Goal: Information Seeking & Learning: Learn about a topic

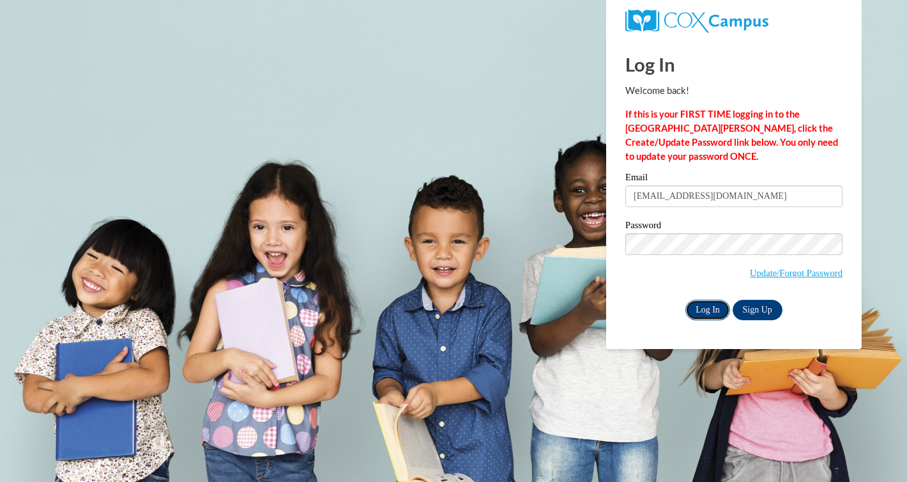
click at [694, 312] on input "Log In" at bounding box center [707, 310] width 45 height 20
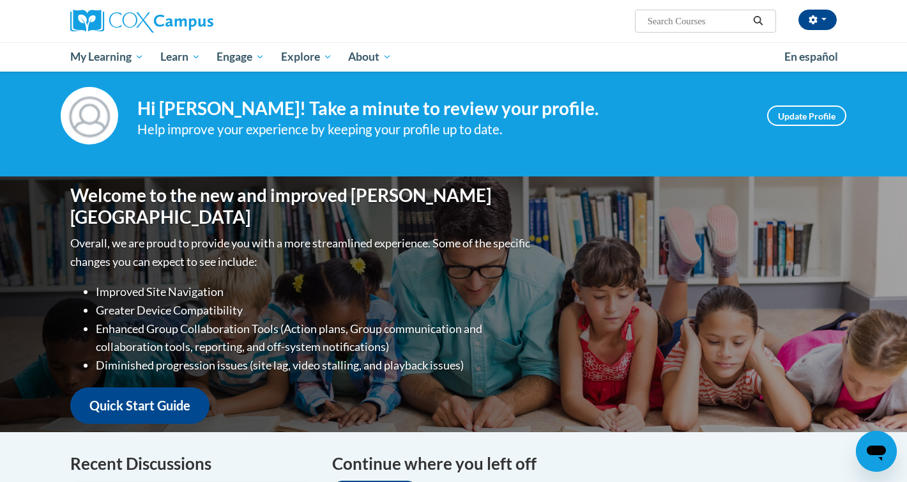
scroll to position [18, 0]
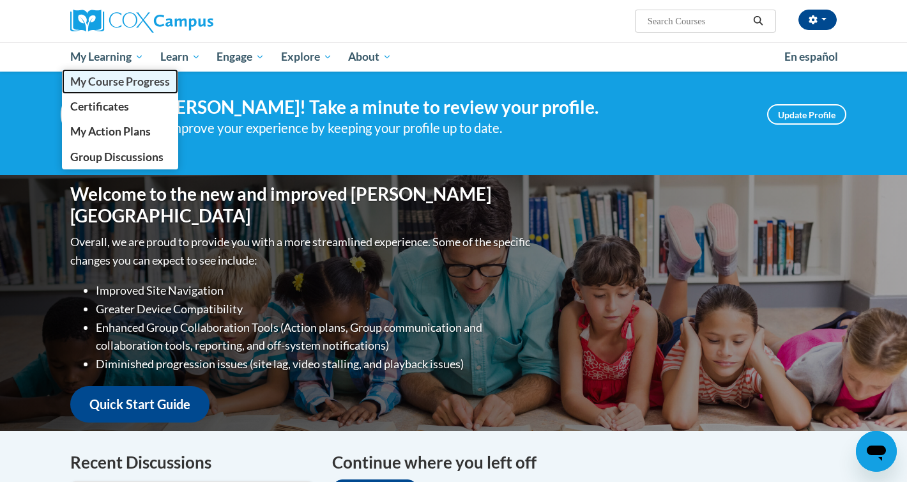
click at [119, 75] on span "My Course Progress" at bounding box center [120, 81] width 100 height 13
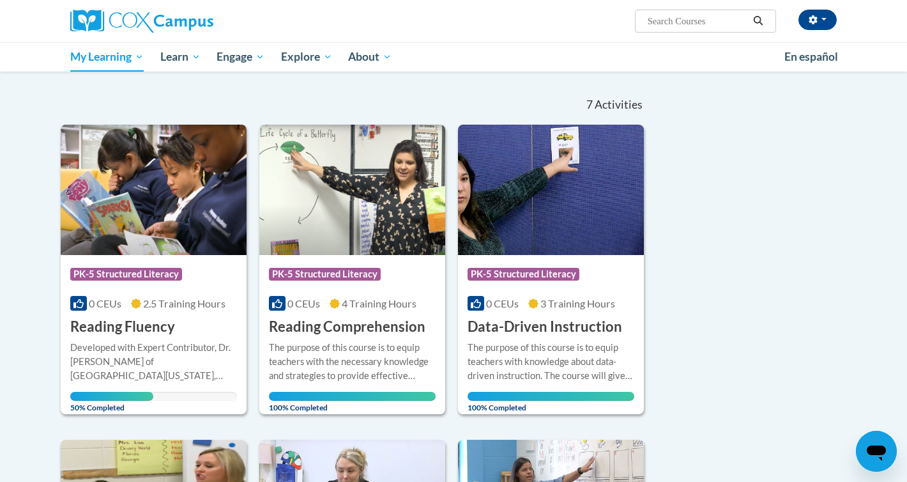
scroll to position [137, 0]
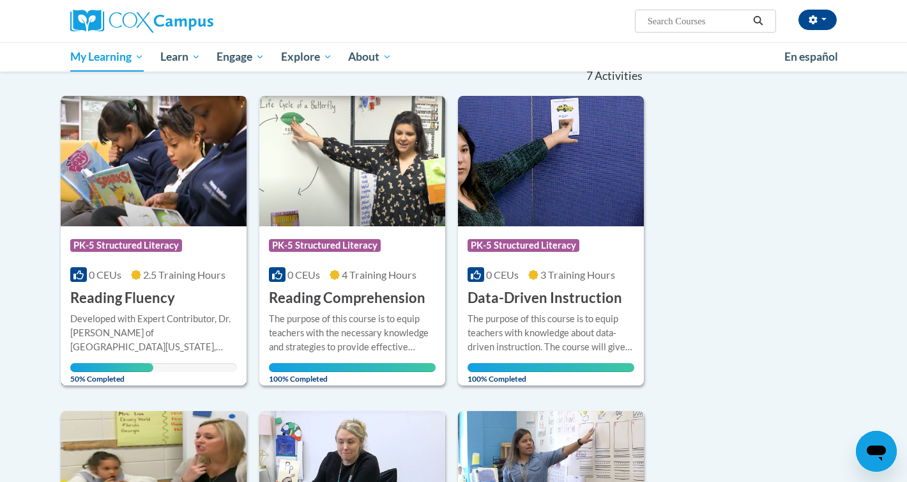
click at [127, 244] on span "PK-5 Structured Literacy" at bounding box center [126, 245] width 112 height 13
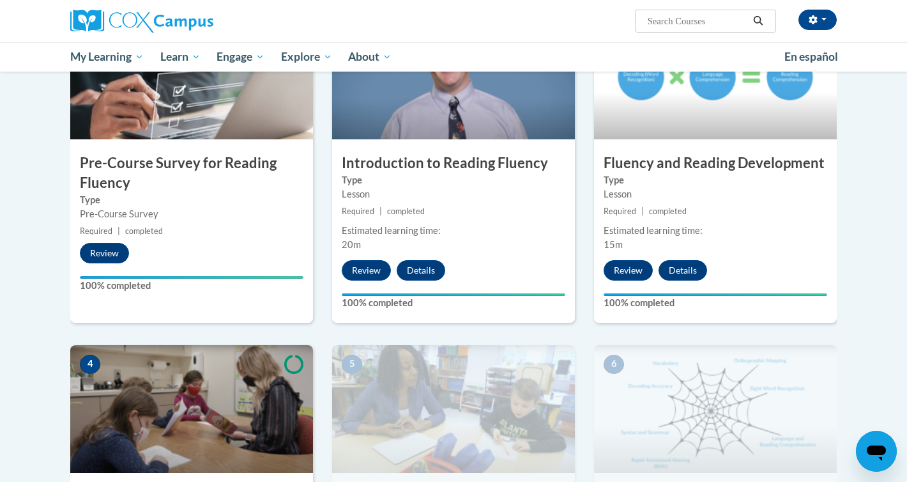
scroll to position [564, 0]
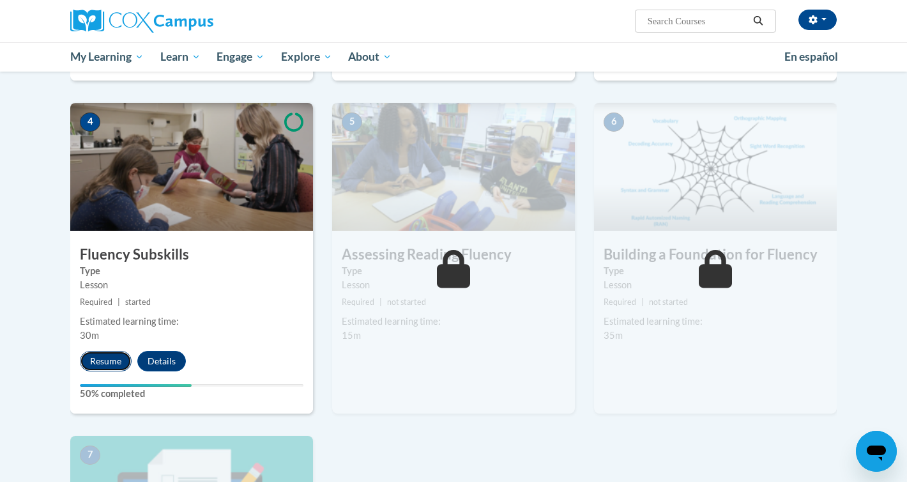
click at [109, 364] on button "Resume" at bounding box center [106, 361] width 52 height 20
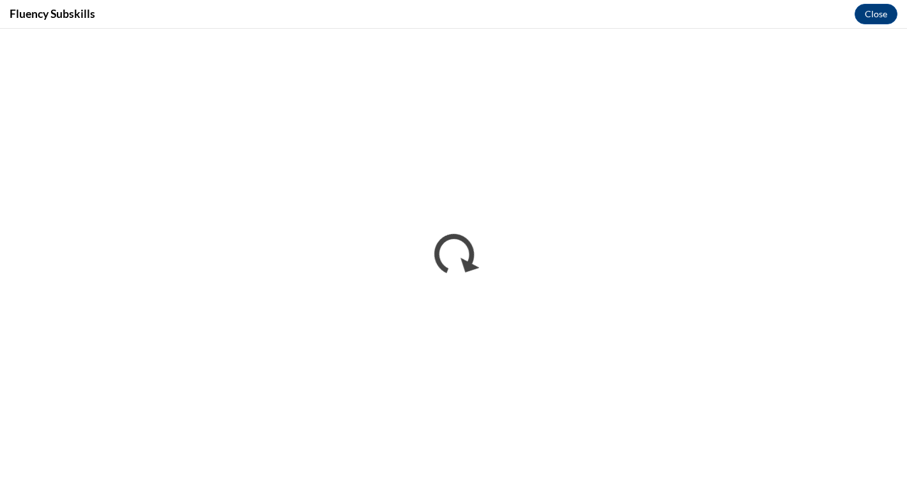
scroll to position [0, 0]
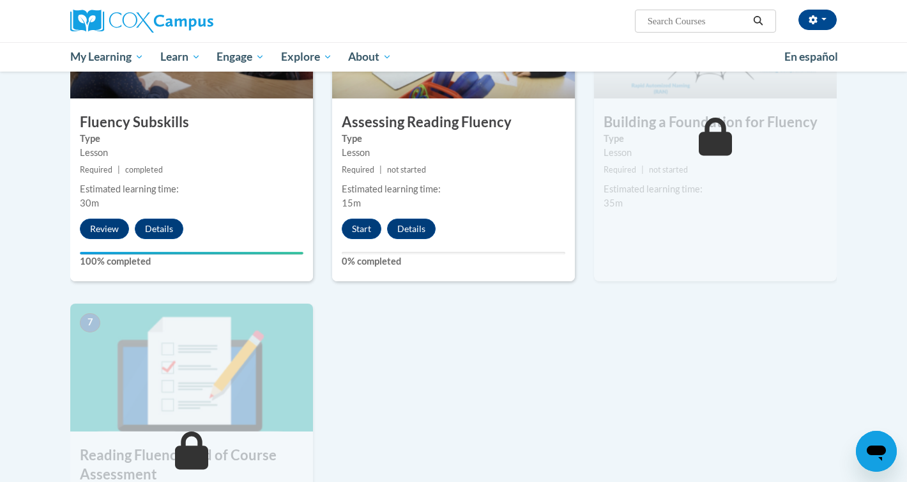
scroll to position [694, 0]
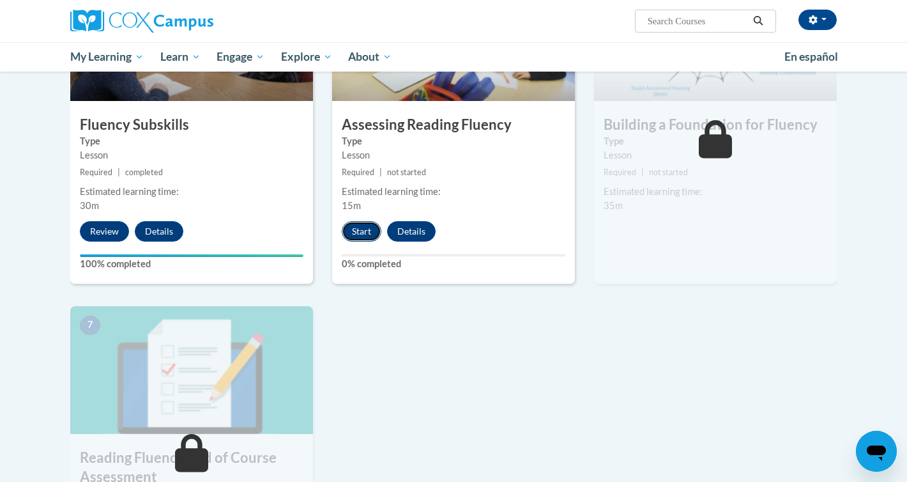
click at [354, 236] on button "Start" at bounding box center [362, 231] width 40 height 20
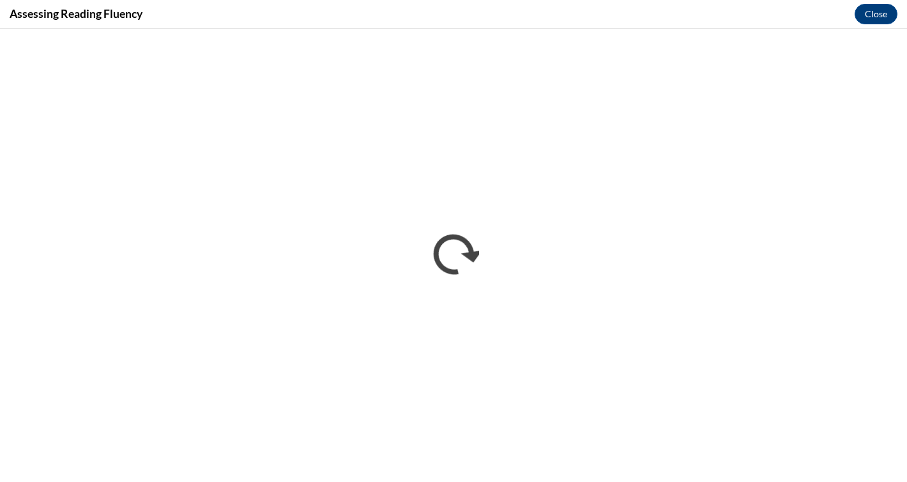
scroll to position [0, 0]
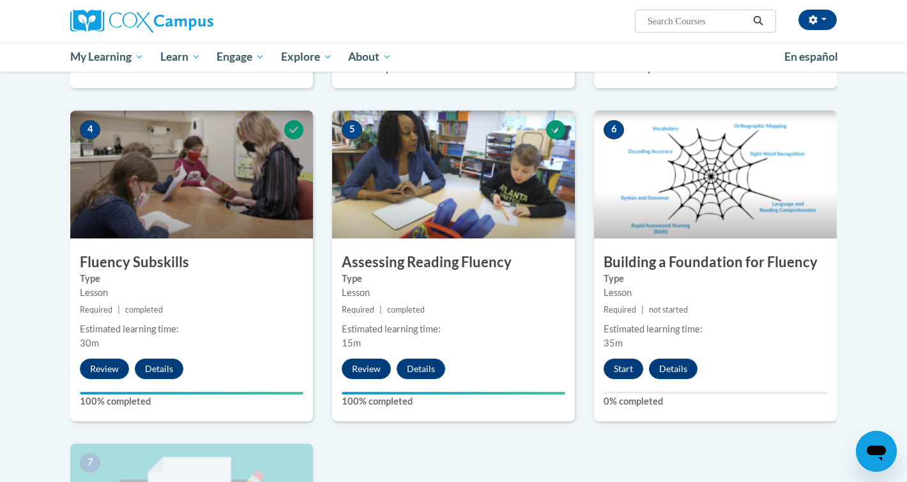
scroll to position [681, 0]
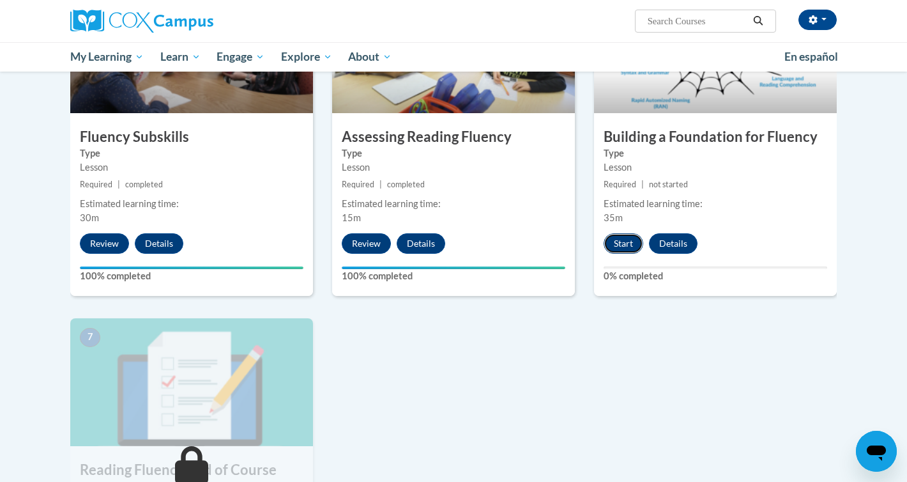
click at [624, 247] on button "Start" at bounding box center [623, 243] width 40 height 20
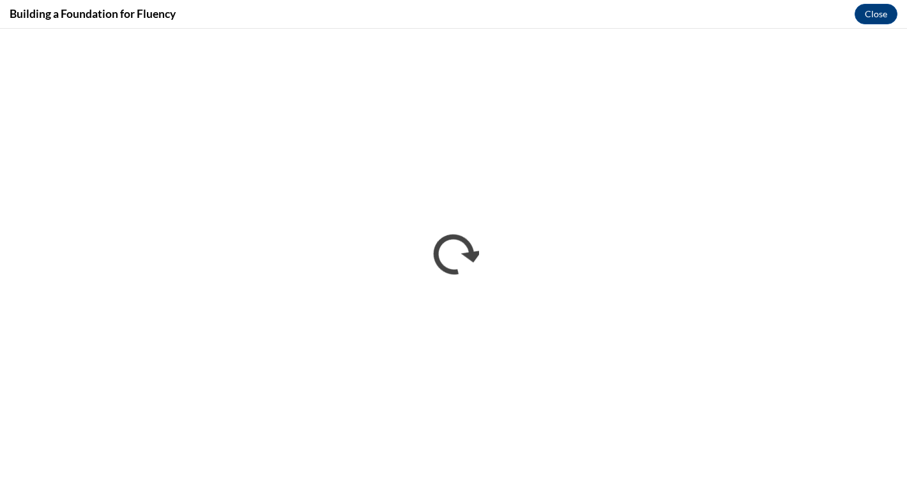
scroll to position [0, 0]
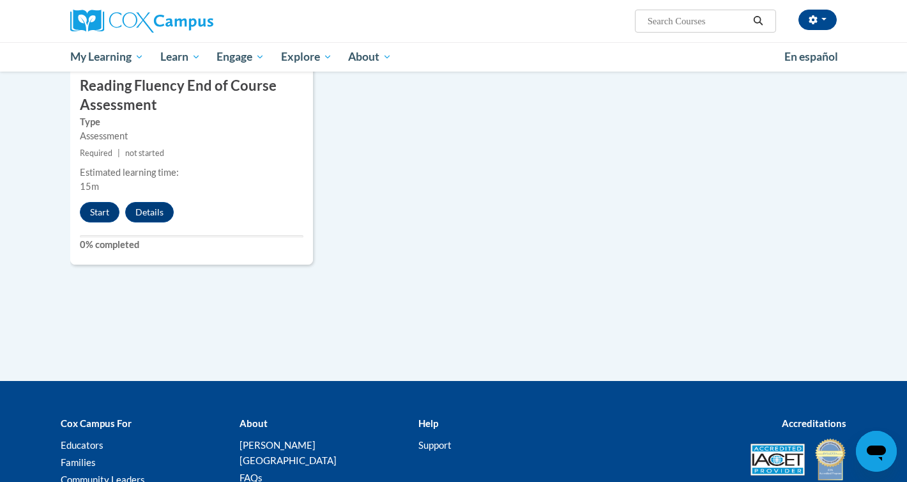
scroll to position [1062, 0]
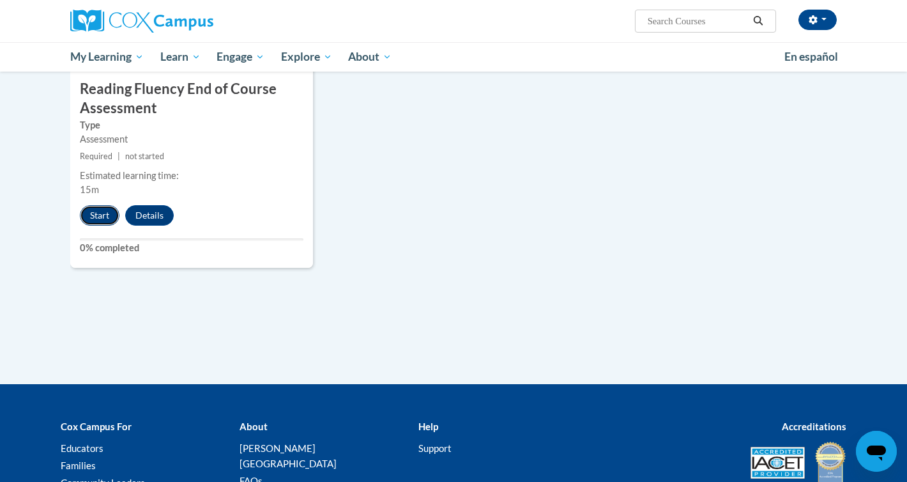
click at [89, 216] on button "Start" at bounding box center [100, 215] width 40 height 20
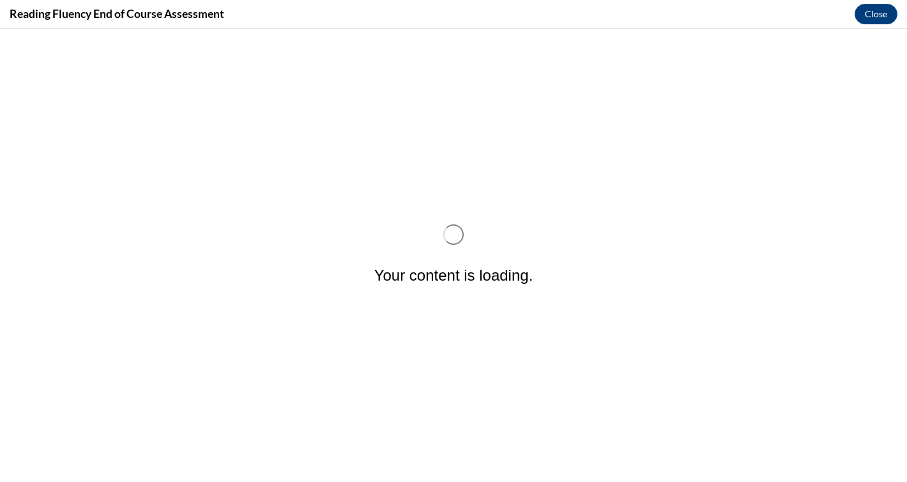
scroll to position [0, 0]
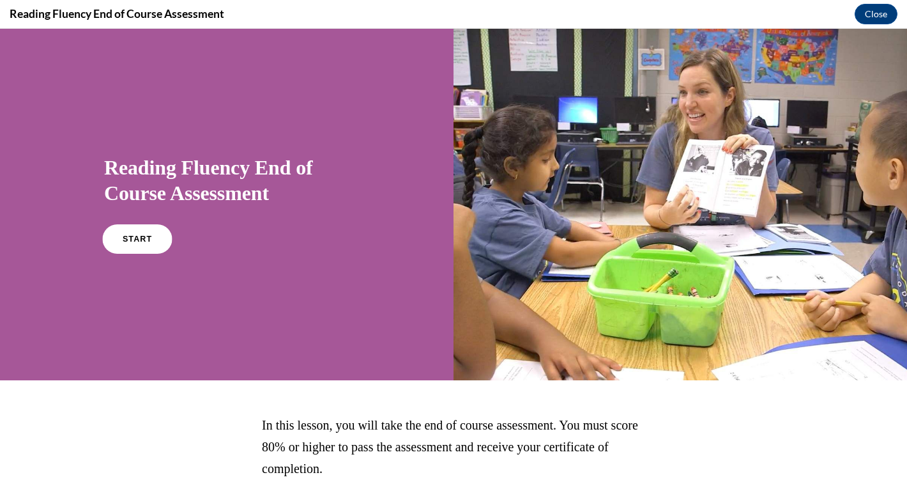
click at [125, 239] on span "START" at bounding box center [137, 239] width 29 height 10
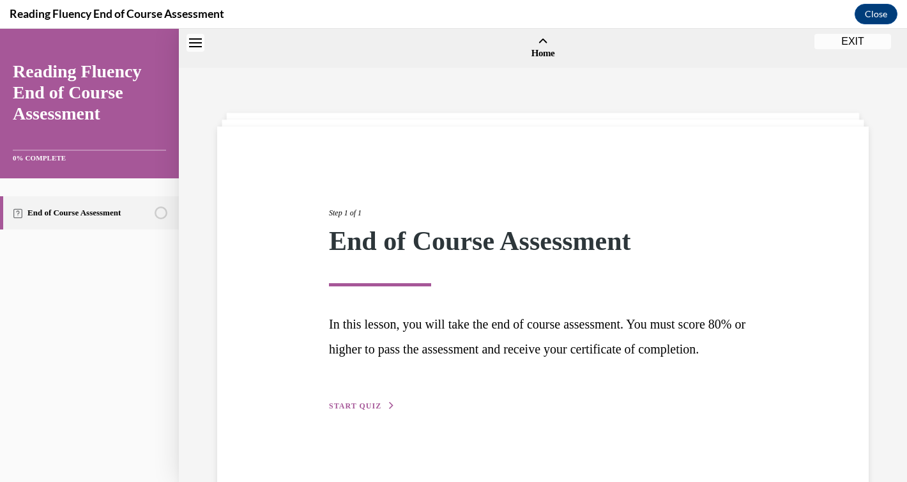
scroll to position [40, 0]
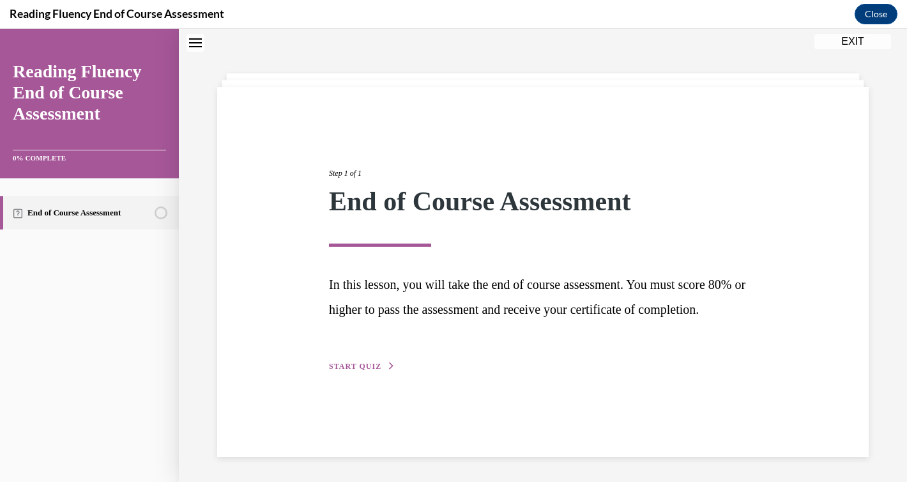
click at [352, 370] on span "START QUIZ" at bounding box center [355, 365] width 52 height 9
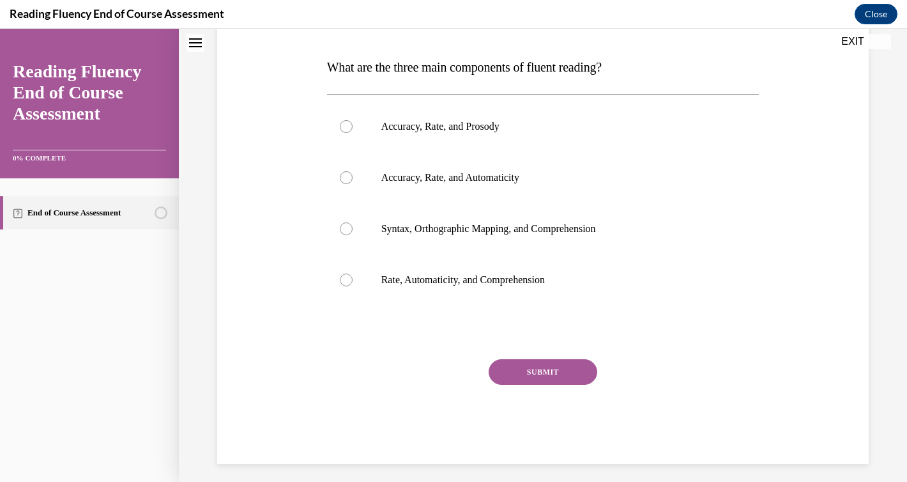
scroll to position [198, 0]
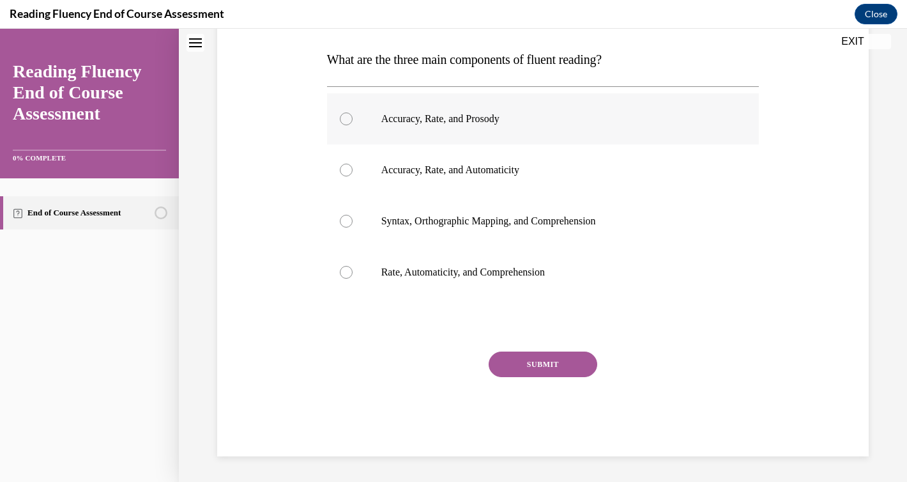
click at [345, 116] on div at bounding box center [346, 118] width 13 height 13
click at [345, 116] on input "Accuracy, Rate, and Prosody" at bounding box center [346, 118] width 13 height 13
radio input "true"
click at [513, 358] on button "SUBMIT" at bounding box center [543, 364] width 109 height 26
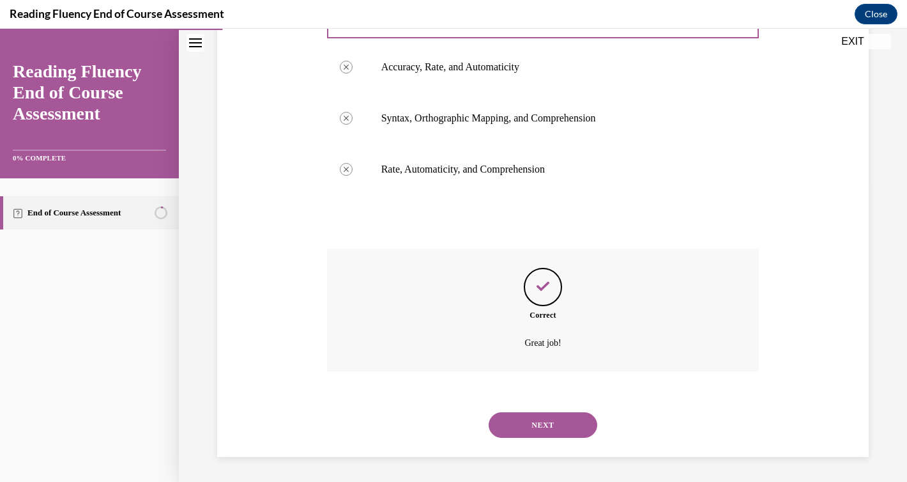
scroll to position [301, 0]
click at [526, 424] on button "NEXT" at bounding box center [543, 424] width 109 height 26
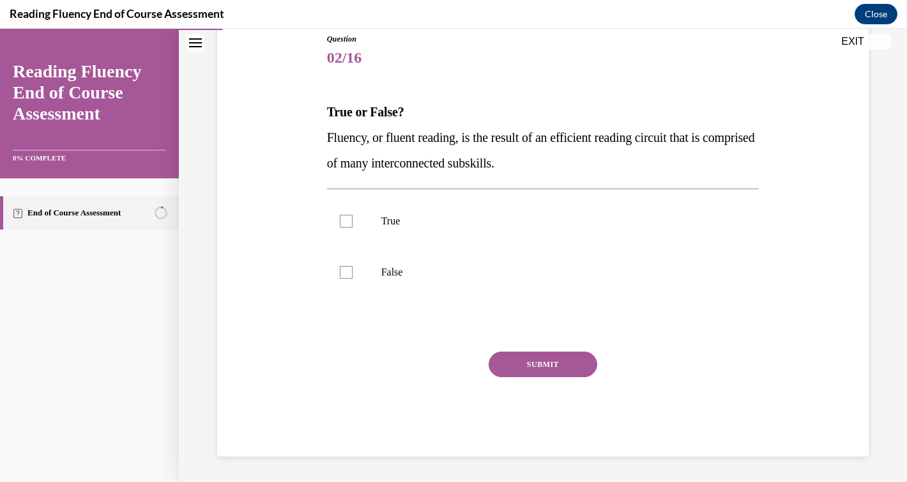
scroll to position [142, 0]
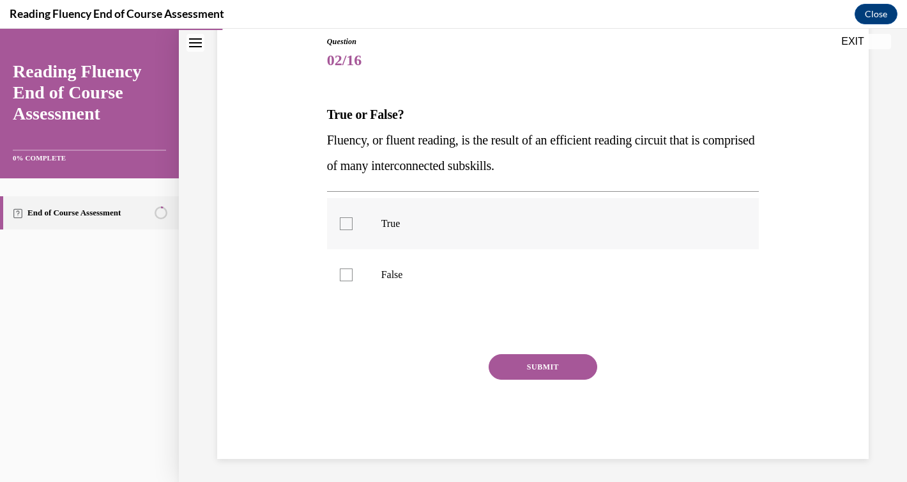
click at [407, 220] on p "True" at bounding box center [554, 223] width 346 height 13
click at [353, 220] on input "True" at bounding box center [346, 223] width 13 height 13
checkbox input "true"
click at [542, 357] on button "SUBMIT" at bounding box center [543, 367] width 109 height 26
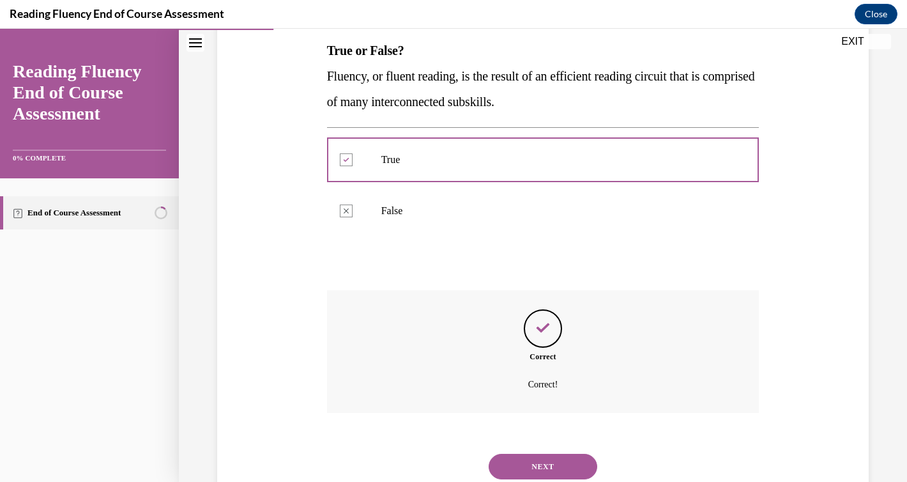
scroll to position [248, 0]
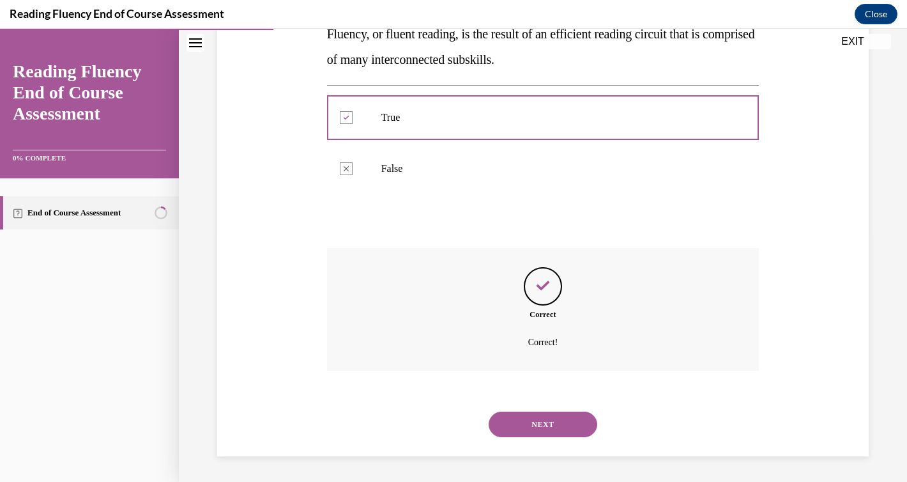
click at [535, 416] on button "NEXT" at bounding box center [543, 424] width 109 height 26
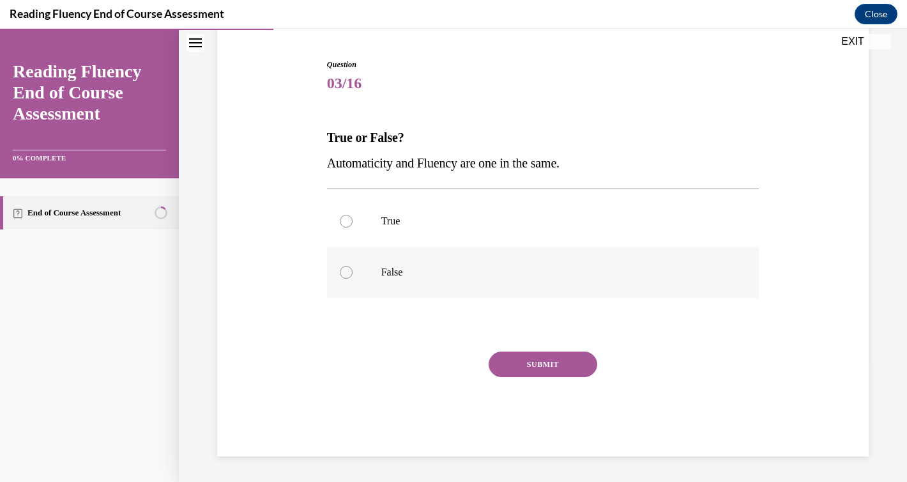
click at [398, 275] on p "False" at bounding box center [554, 272] width 346 height 13
click at [353, 275] on input "False" at bounding box center [346, 272] width 13 height 13
radio input "true"
click at [527, 351] on button "SUBMIT" at bounding box center [543, 364] width 109 height 26
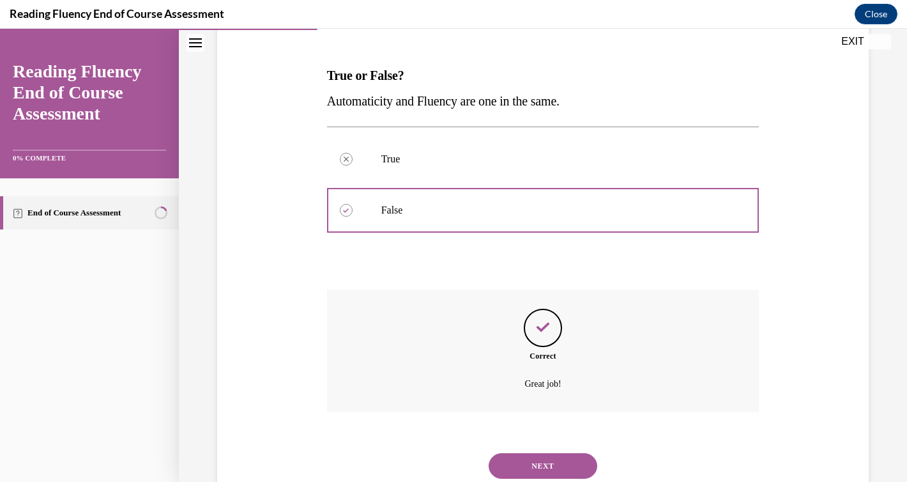
scroll to position [222, 0]
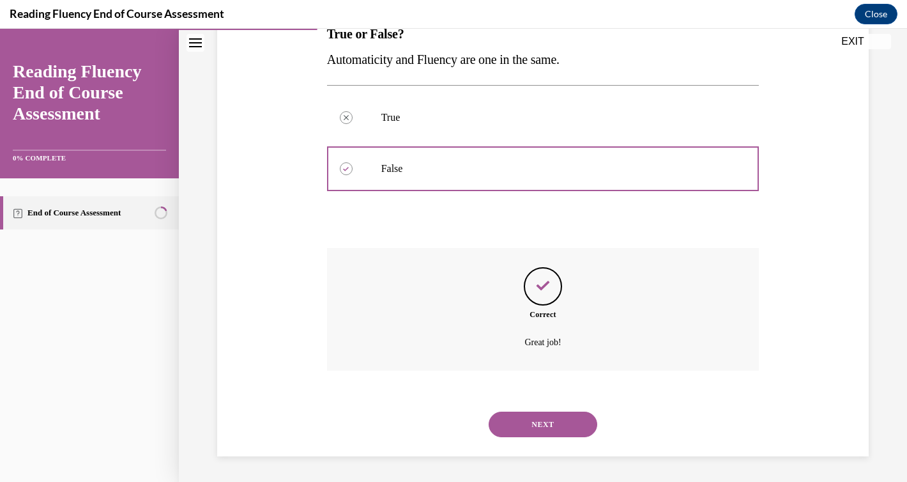
click at [527, 429] on button "NEXT" at bounding box center [543, 424] width 109 height 26
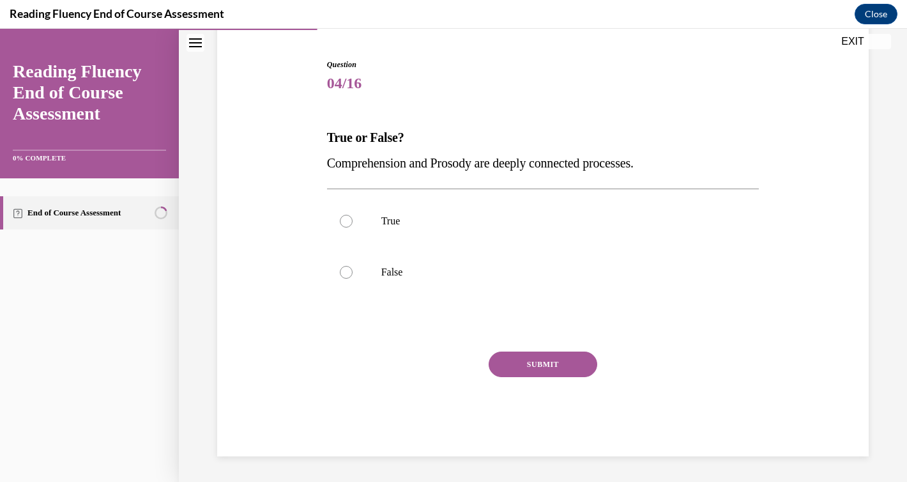
scroll to position [119, 0]
click at [399, 215] on p "True" at bounding box center [554, 221] width 346 height 13
click at [353, 215] on input "True" at bounding box center [346, 221] width 13 height 13
radio input "true"
click at [505, 361] on button "SUBMIT" at bounding box center [543, 364] width 109 height 26
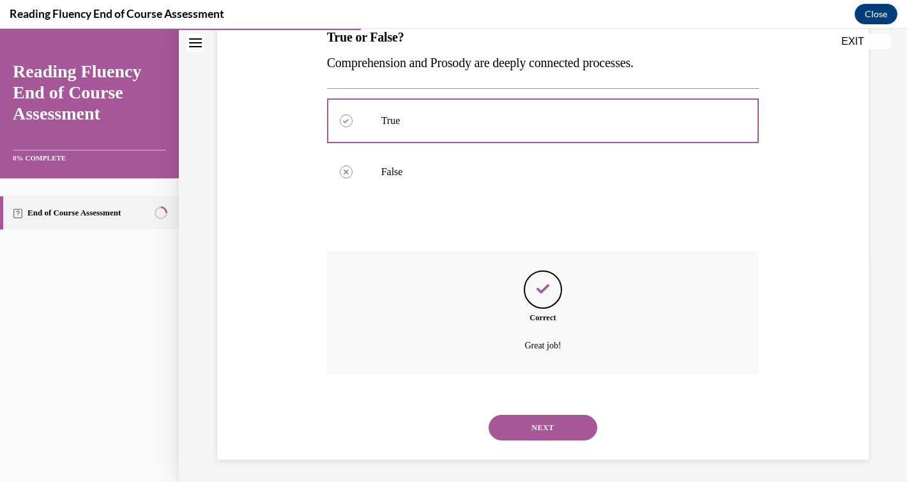
scroll to position [222, 0]
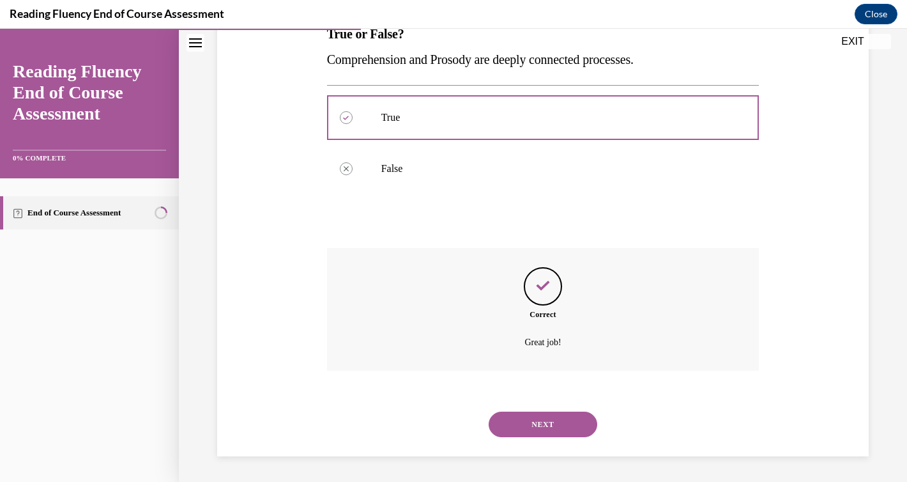
click at [537, 427] on button "NEXT" at bounding box center [543, 424] width 109 height 26
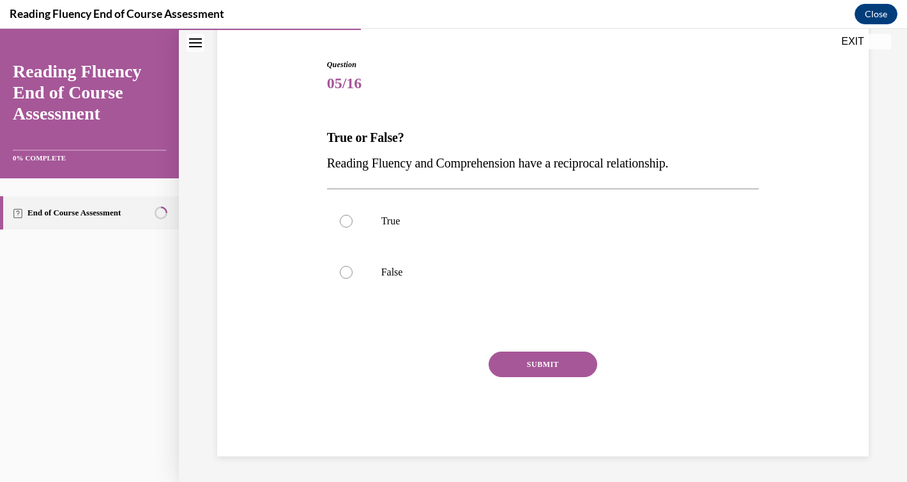
scroll to position [119, 0]
click at [440, 227] on p "True" at bounding box center [554, 221] width 346 height 13
click at [353, 227] on input "True" at bounding box center [346, 221] width 13 height 13
radio input "true"
click at [546, 356] on button "SUBMIT" at bounding box center [543, 364] width 109 height 26
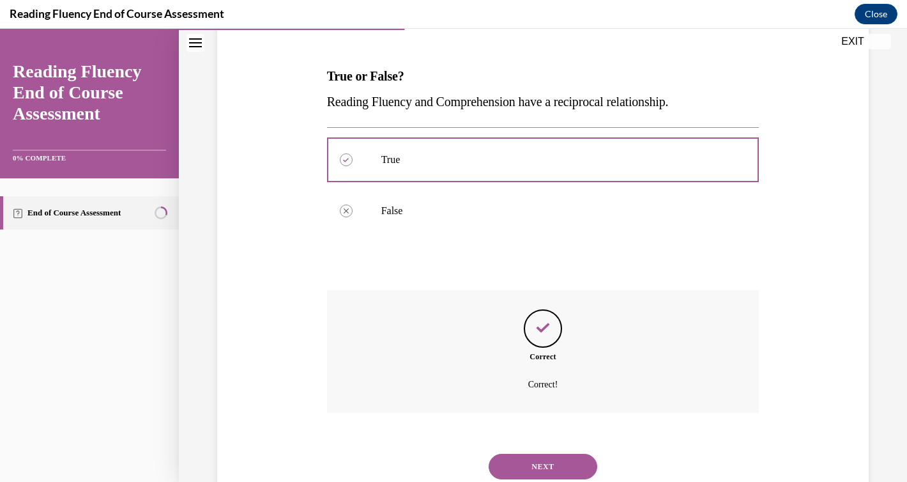
scroll to position [222, 0]
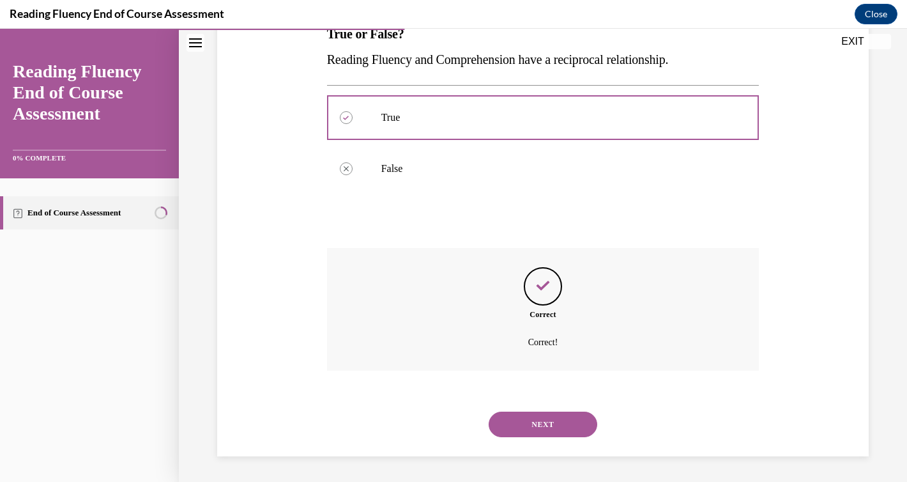
click at [549, 418] on button "NEXT" at bounding box center [543, 424] width 109 height 26
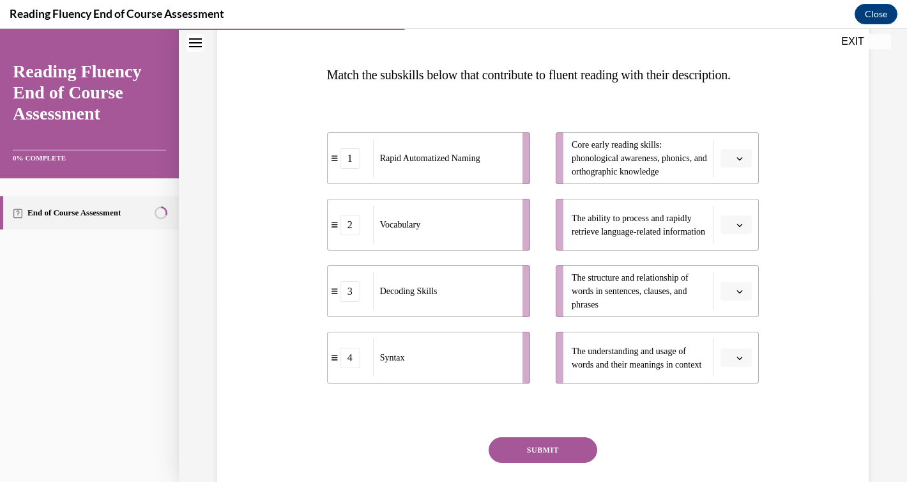
scroll to position [184, 0]
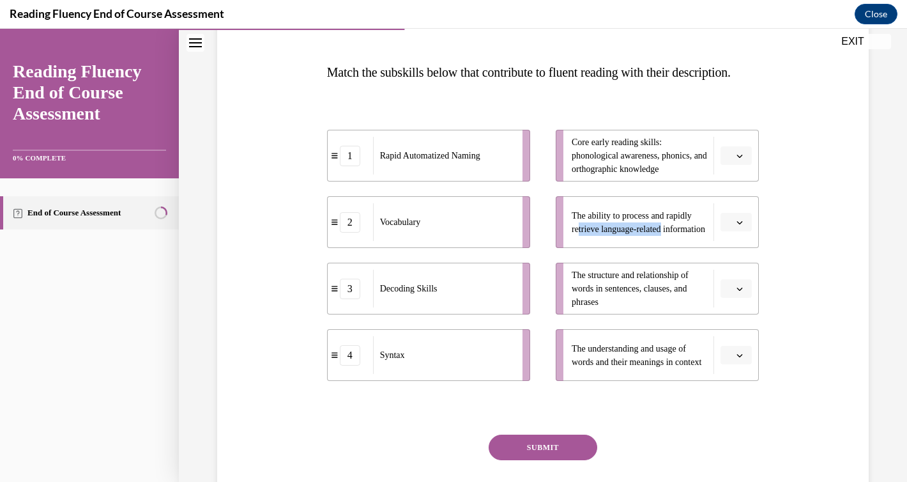
drag, startPoint x: 711, startPoint y: 248, endPoint x: 577, endPoint y: 246, distance: 134.1
click at [577, 241] on div "The ability to process and rapidly retrieve language-related information" at bounding box center [643, 222] width 142 height 38
click at [741, 225] on icon "button" at bounding box center [739, 222] width 6 height 6
click at [733, 298] on span "1" at bounding box center [731, 301] width 4 height 10
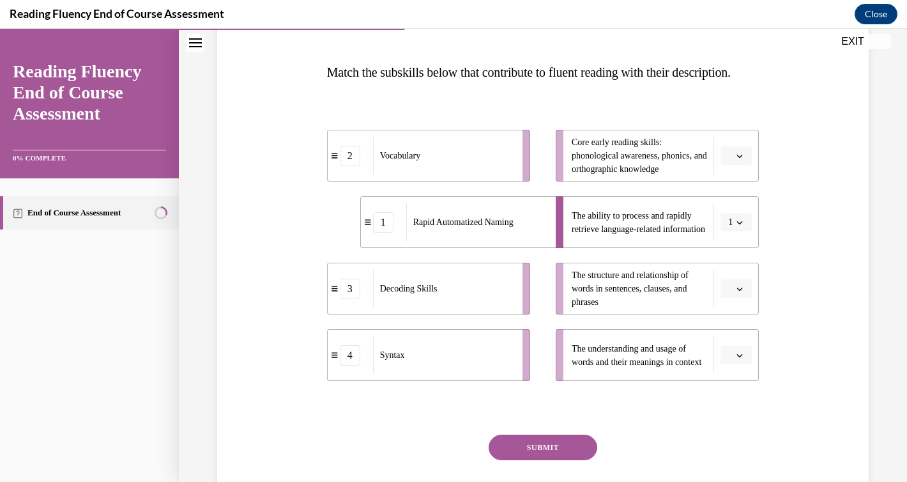
click at [740, 165] on button "button" at bounding box center [735, 155] width 31 height 19
click at [736, 280] on div "3" at bounding box center [734, 286] width 32 height 26
click at [741, 293] on span "button" at bounding box center [739, 288] width 9 height 9
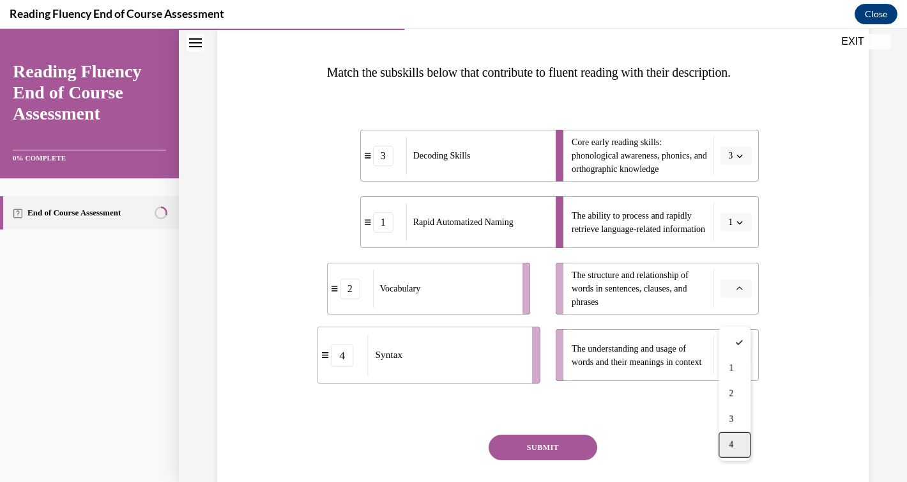
click at [740, 436] on div "4" at bounding box center [734, 445] width 32 height 26
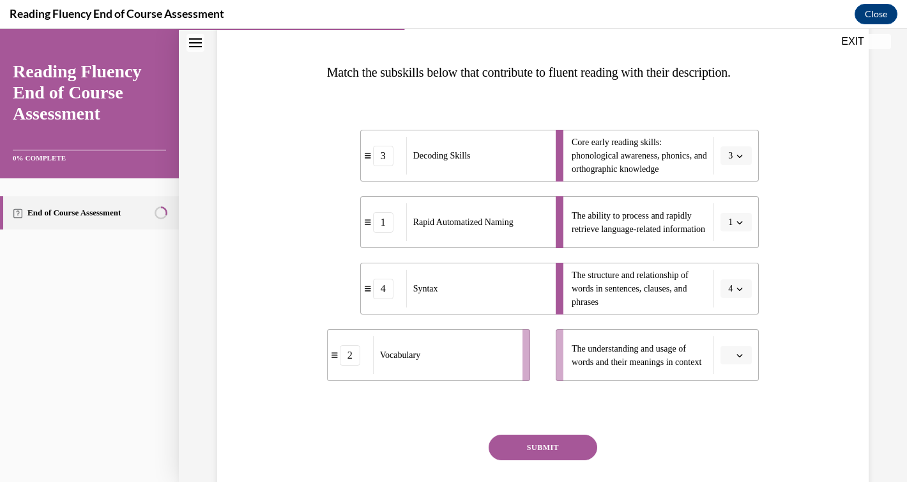
click at [749, 365] on button "button" at bounding box center [735, 354] width 31 height 19
click at [739, 305] on div "2" at bounding box center [734, 300] width 32 height 26
click at [559, 460] on button "SUBMIT" at bounding box center [543, 447] width 109 height 26
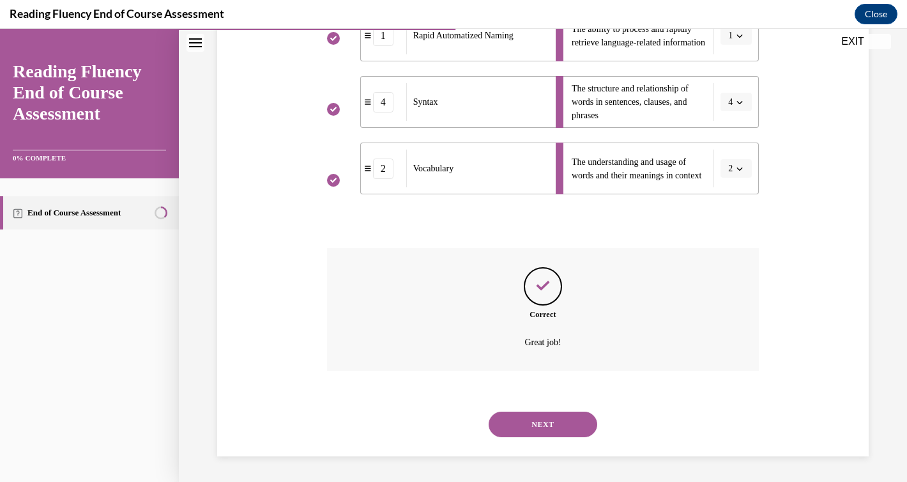
scroll to position [396, 0]
click at [555, 422] on button "NEXT" at bounding box center [543, 424] width 109 height 26
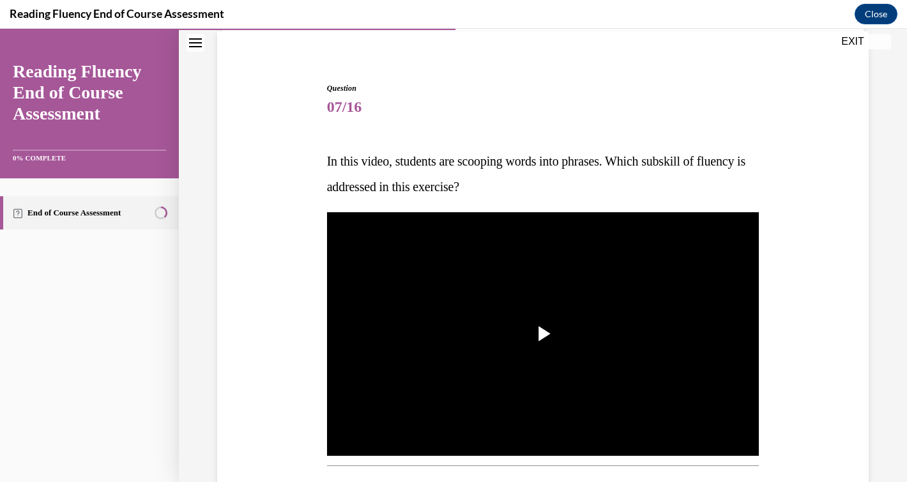
scroll to position [96, 0]
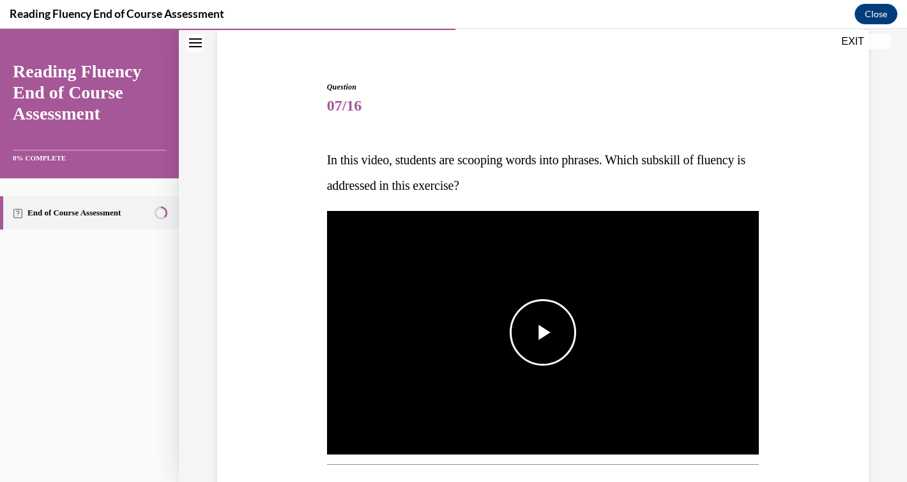
click at [543, 332] on span "Video player" at bounding box center [543, 332] width 0 height 0
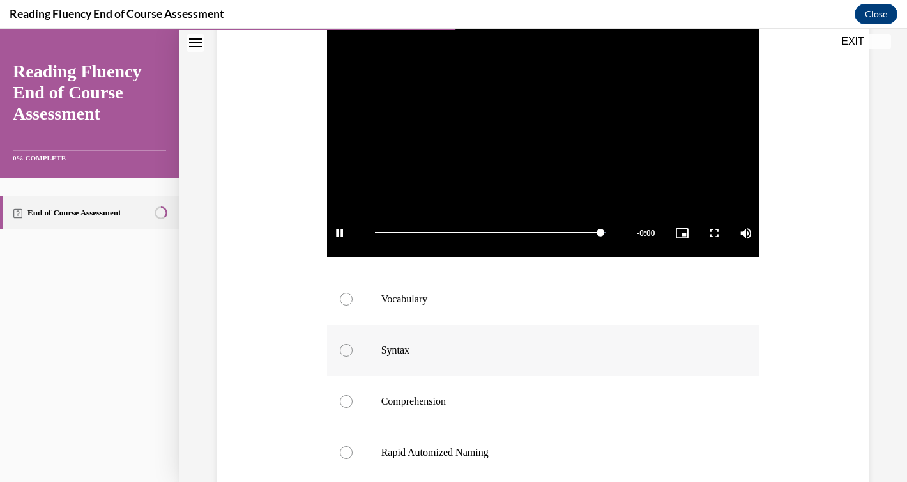
scroll to position [360, 0]
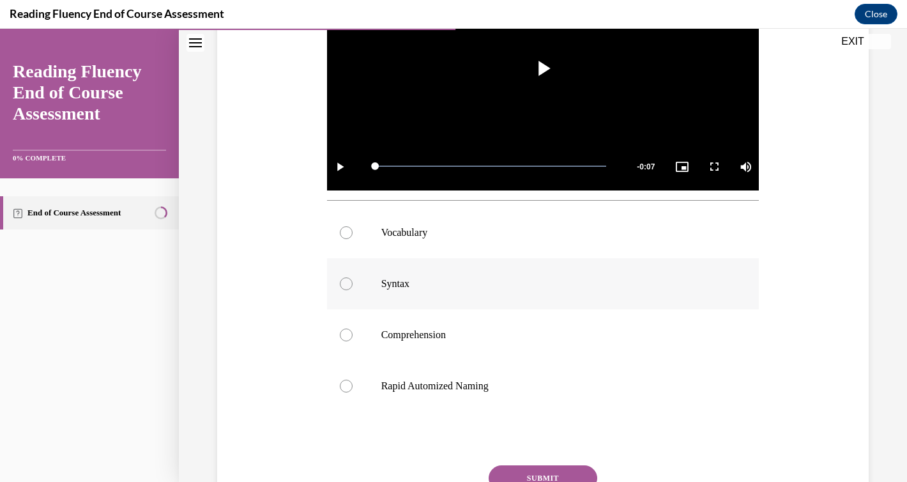
click at [363, 285] on label "Syntax" at bounding box center [543, 283] width 432 height 51
click at [353, 285] on input "Syntax" at bounding box center [346, 283] width 13 height 13
radio input "true"
click at [520, 468] on button "SUBMIT" at bounding box center [543, 478] width 109 height 26
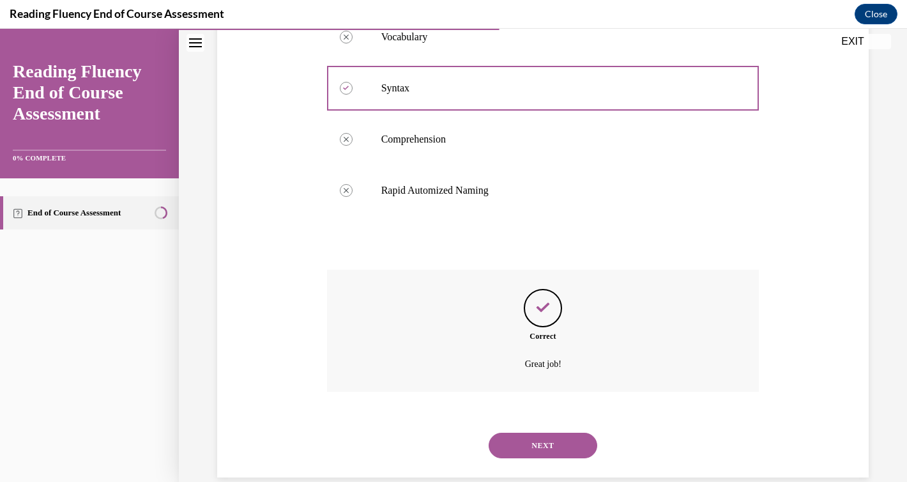
scroll to position [577, 0]
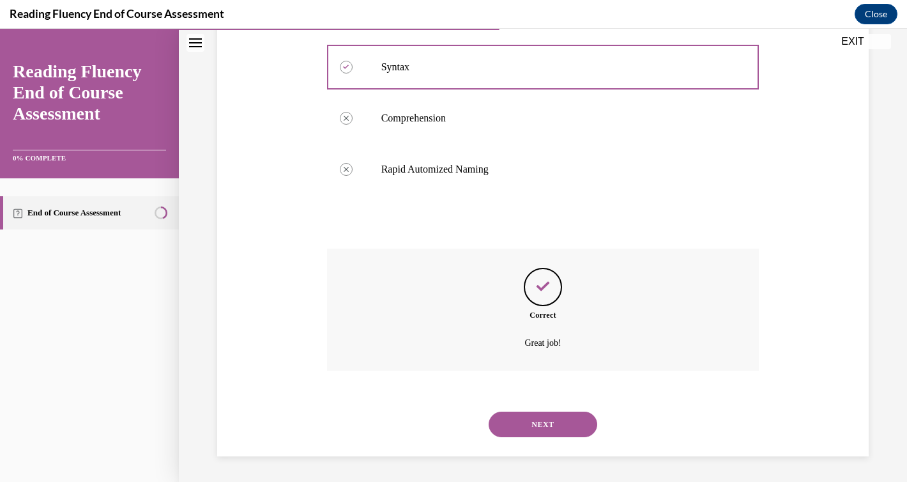
click at [531, 426] on button "NEXT" at bounding box center [543, 424] width 109 height 26
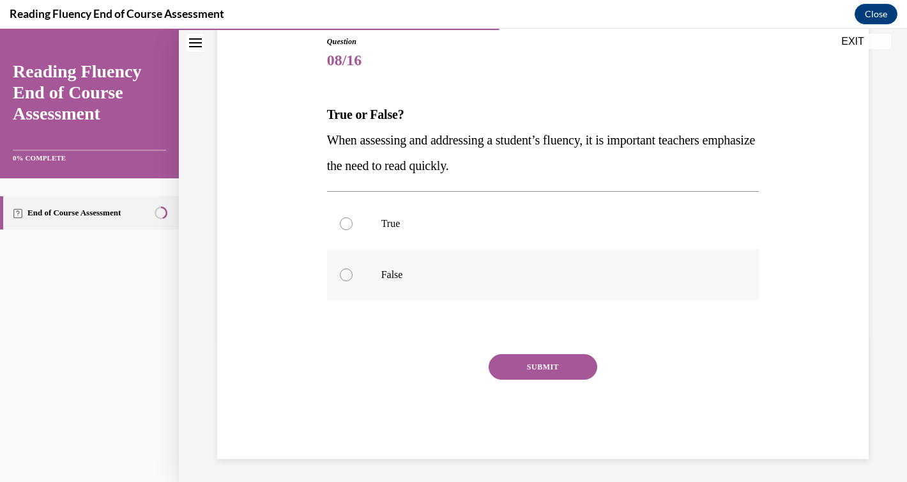
click at [406, 274] on p "False" at bounding box center [554, 274] width 346 height 13
click at [353, 274] on input "False" at bounding box center [346, 274] width 13 height 13
radio input "true"
click at [552, 367] on button "SUBMIT" at bounding box center [543, 367] width 109 height 26
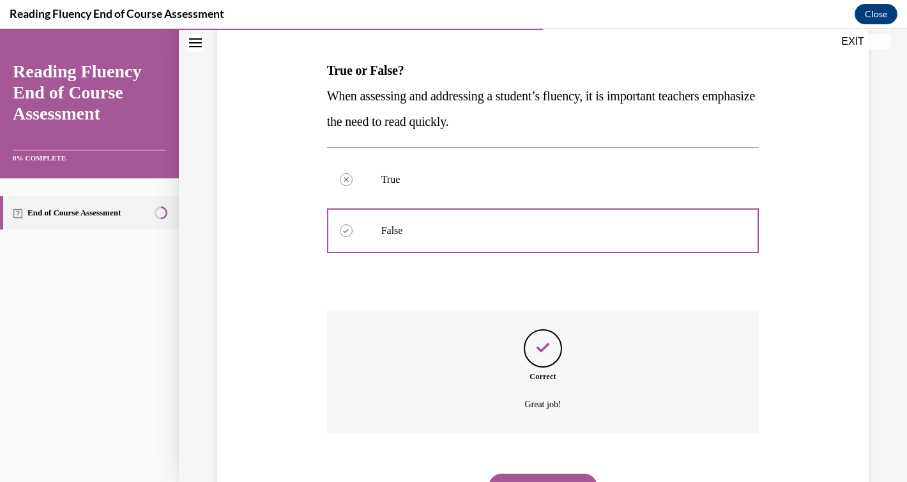
scroll to position [248, 0]
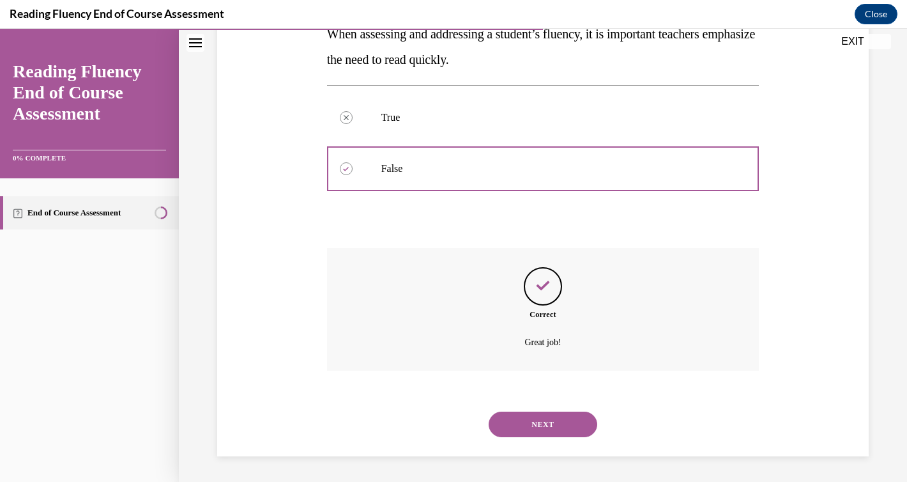
click at [542, 419] on button "NEXT" at bounding box center [543, 424] width 109 height 26
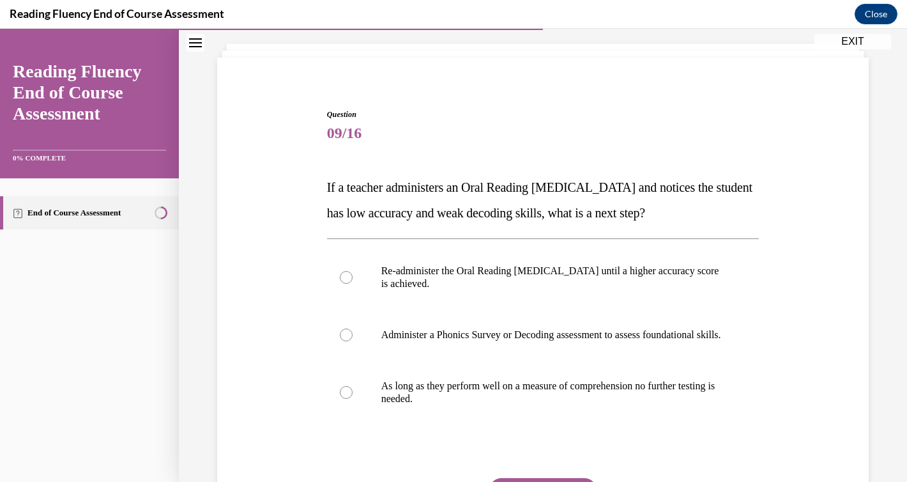
scroll to position [74, 0]
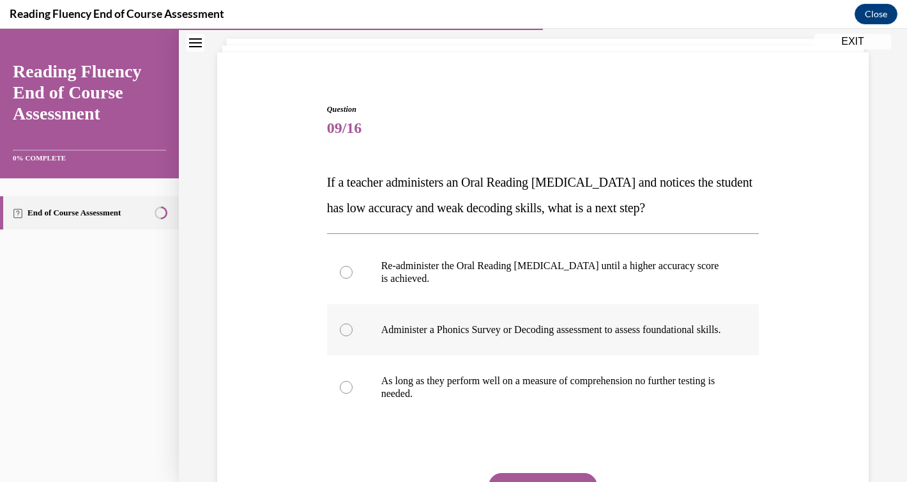
click at [538, 323] on p "Administer a Phonics Survey or Decoding assessment to assess foundational skill…" at bounding box center [554, 329] width 346 height 13
click at [353, 323] on input "Administer a Phonics Survey or Decoding assessment to assess foundational skill…" at bounding box center [346, 329] width 13 height 13
radio input "true"
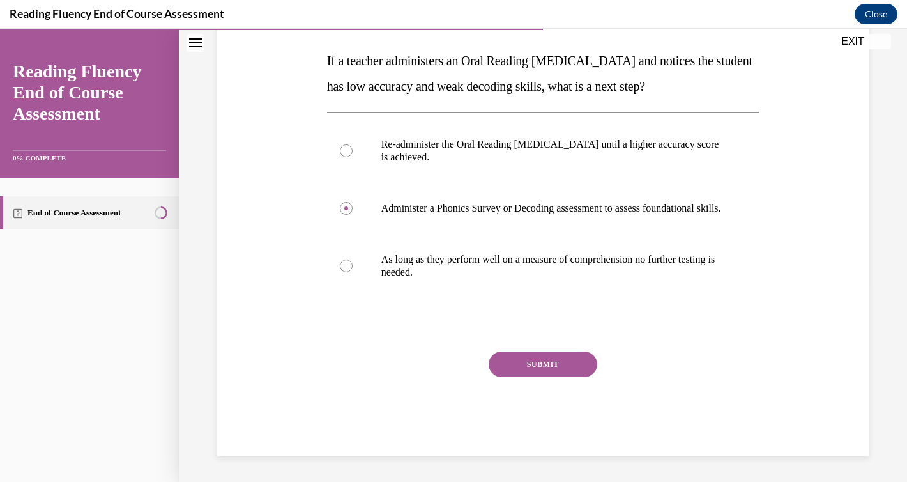
click at [554, 366] on button "SUBMIT" at bounding box center [543, 364] width 109 height 26
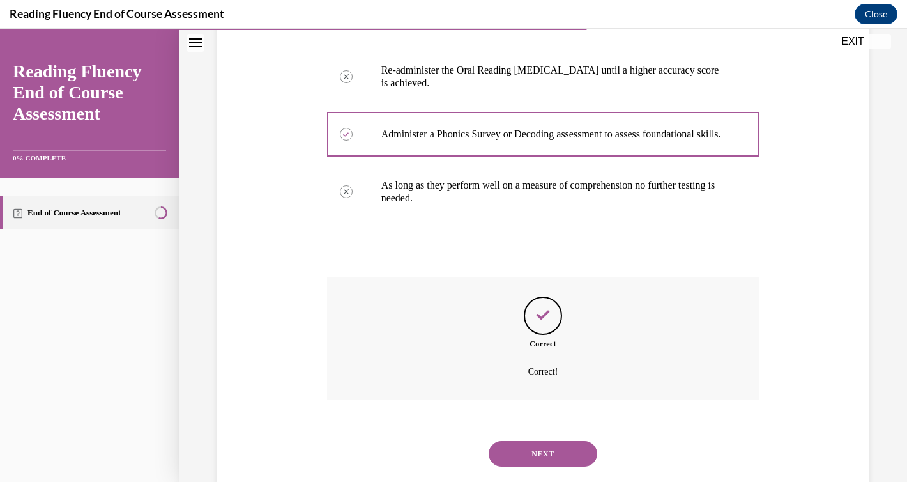
scroll to position [312, 0]
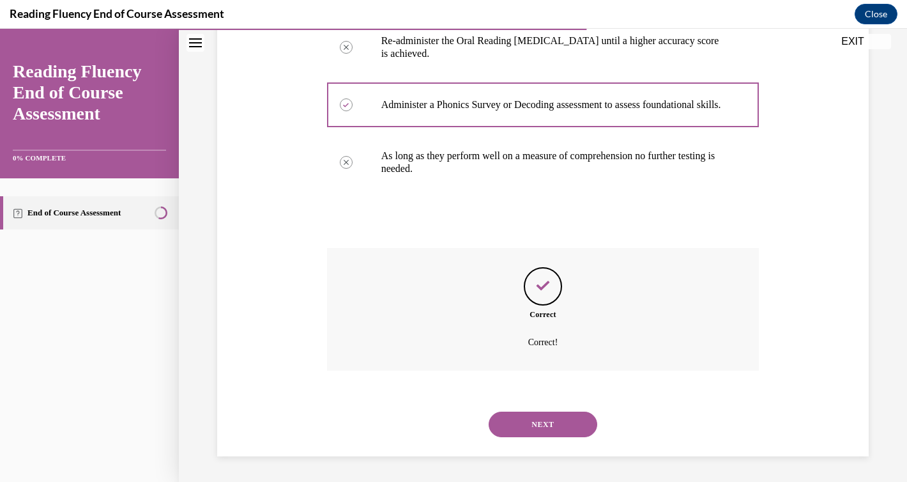
click at [547, 423] on button "NEXT" at bounding box center [543, 424] width 109 height 26
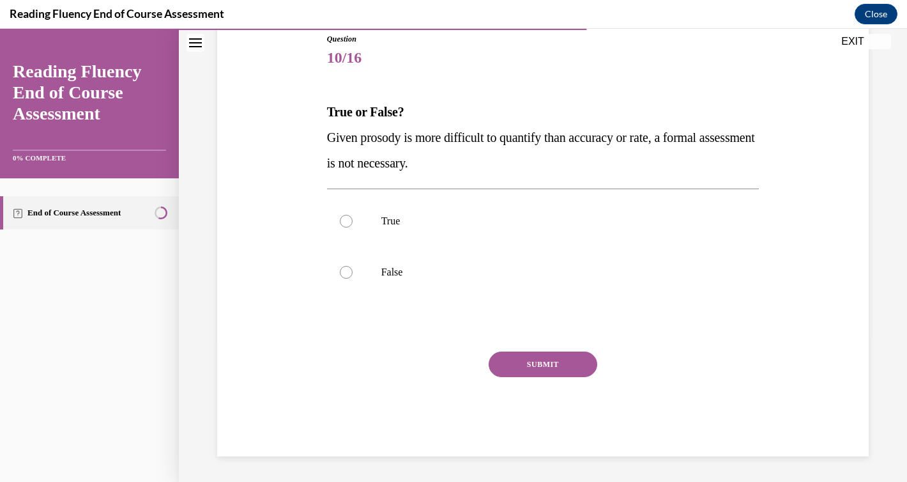
scroll to position [142, 0]
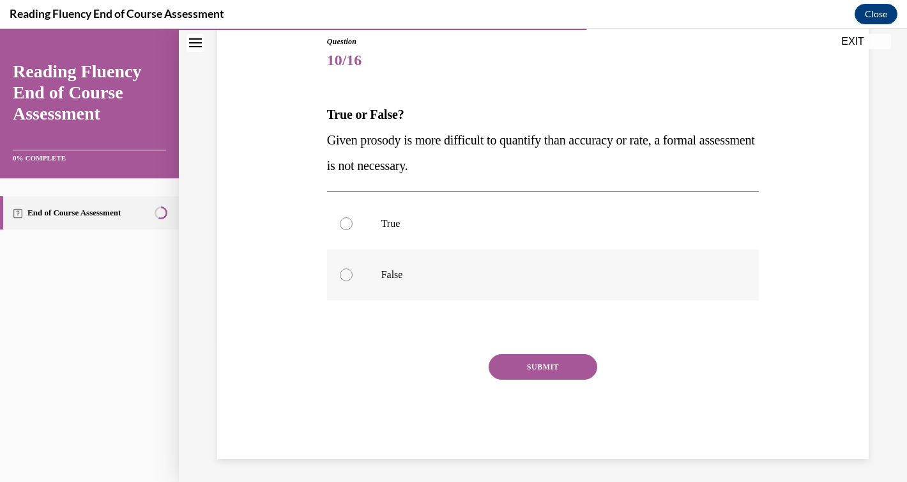
click at [393, 273] on p "False" at bounding box center [554, 274] width 346 height 13
click at [353, 273] on input "False" at bounding box center [346, 274] width 13 height 13
radio input "true"
click at [549, 357] on button "SUBMIT" at bounding box center [543, 367] width 109 height 26
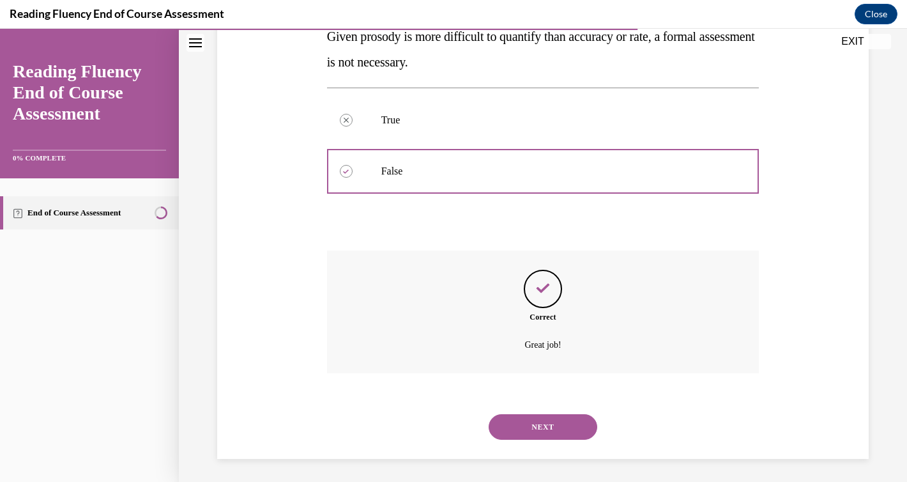
scroll to position [248, 0]
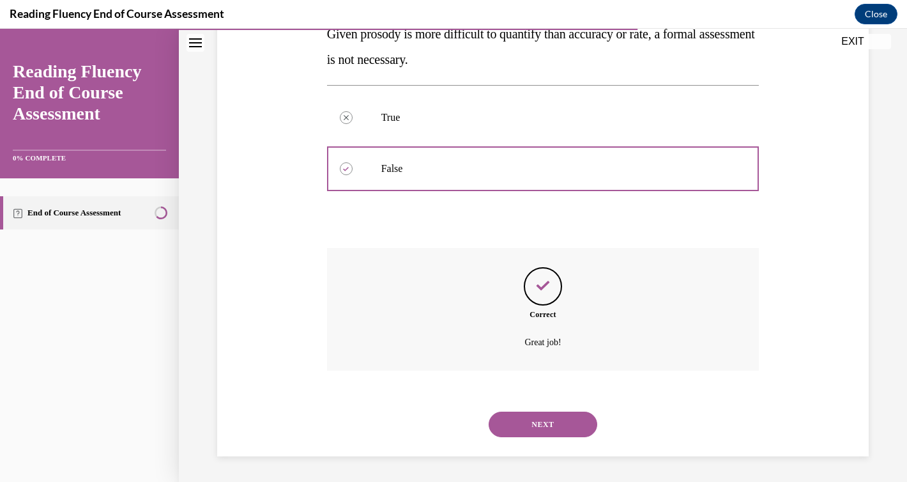
click at [536, 430] on button "NEXT" at bounding box center [543, 424] width 109 height 26
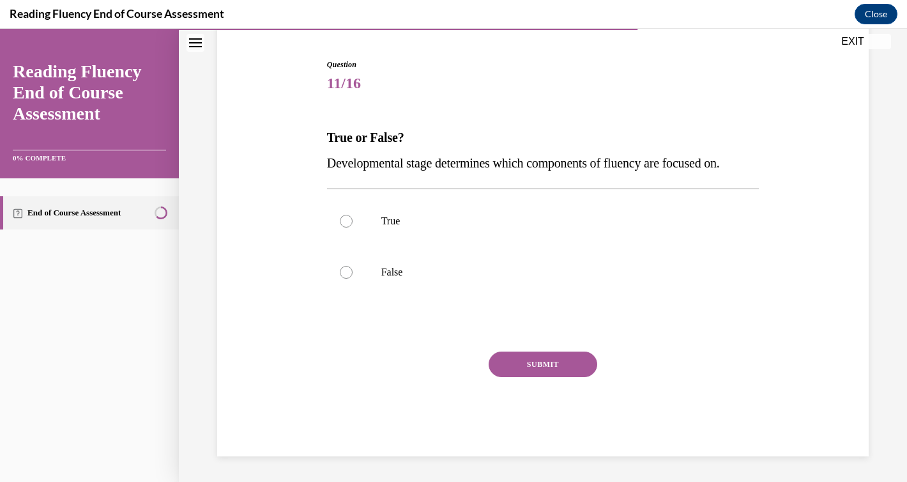
scroll to position [119, 0]
click at [356, 220] on label "True" at bounding box center [543, 220] width 432 height 51
click at [353, 220] on input "True" at bounding box center [346, 221] width 13 height 13
radio input "true"
click at [543, 360] on button "SUBMIT" at bounding box center [543, 364] width 109 height 26
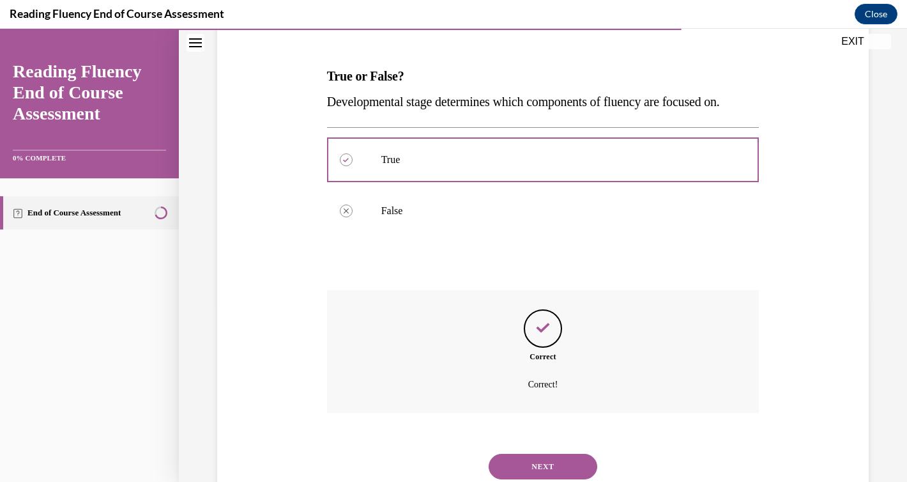
scroll to position [222, 0]
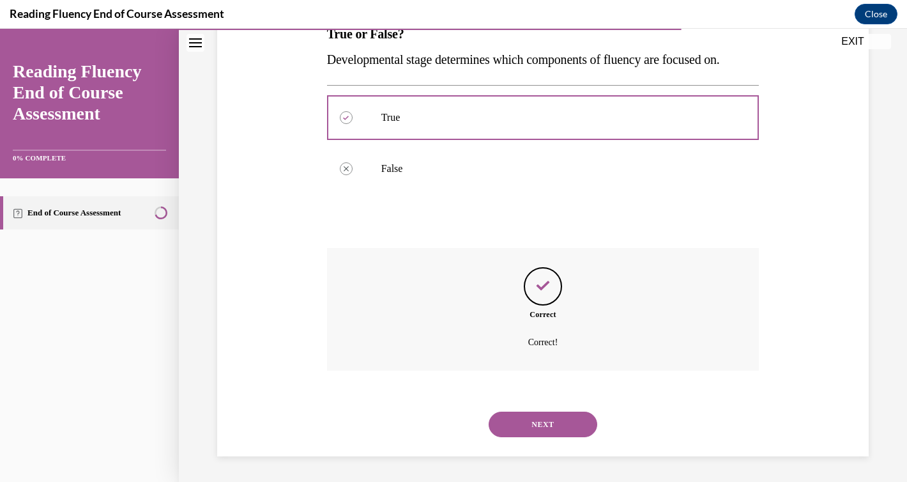
click at [546, 427] on button "NEXT" at bounding box center [543, 424] width 109 height 26
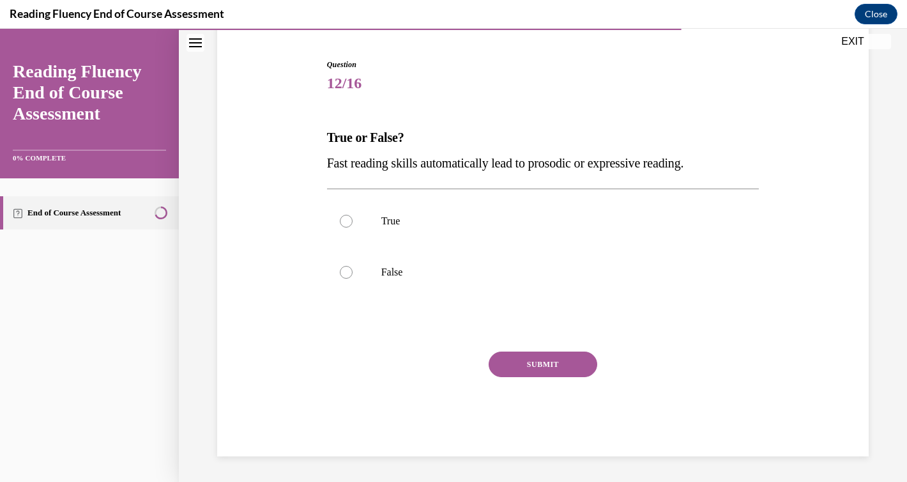
scroll to position [119, 0]
click at [406, 271] on p "False" at bounding box center [554, 272] width 346 height 13
click at [353, 271] on input "False" at bounding box center [346, 272] width 13 height 13
radio input "true"
click at [522, 346] on div "Question 12/16 True or False? Fast reading skills automatically lead to prosodi…" at bounding box center [543, 257] width 432 height 397
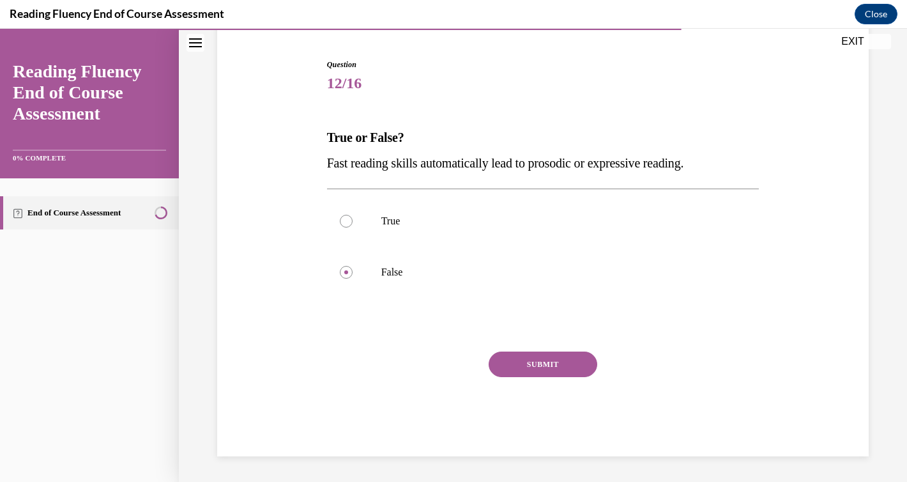
click at [522, 360] on button "SUBMIT" at bounding box center [543, 364] width 109 height 26
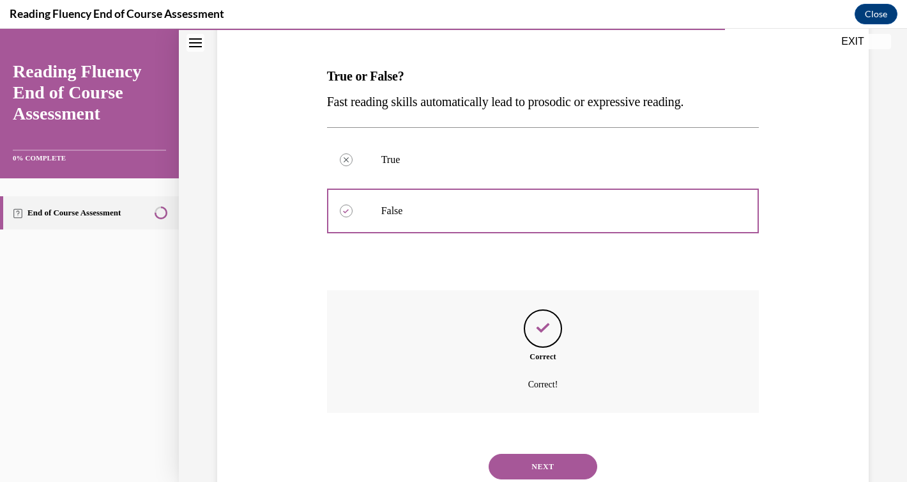
scroll to position [222, 0]
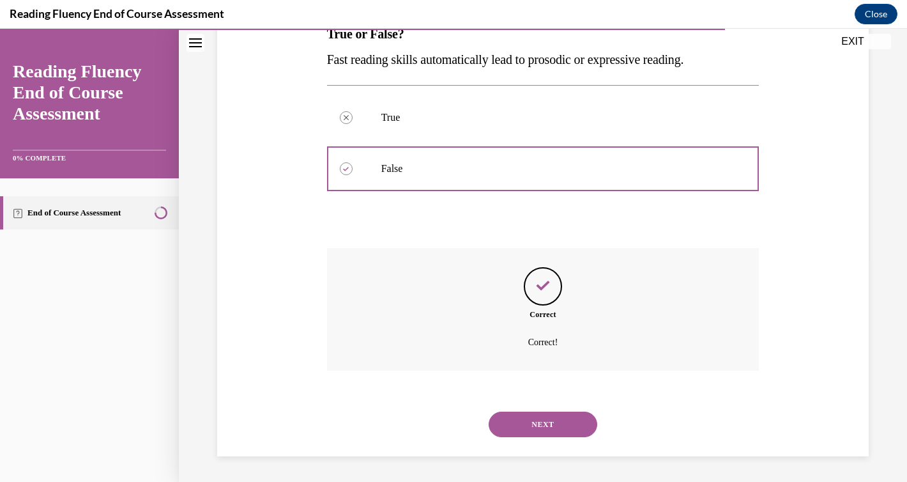
click at [537, 421] on button "NEXT" at bounding box center [543, 424] width 109 height 26
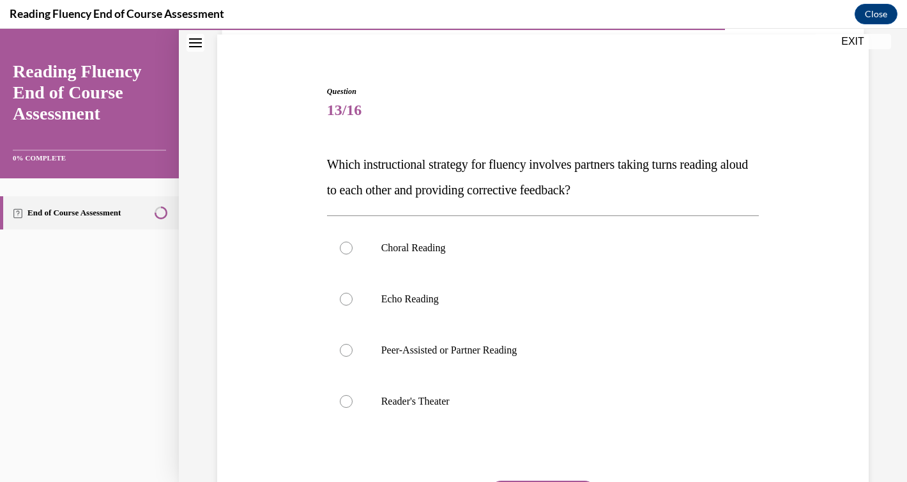
scroll to position [93, 0]
click at [429, 347] on p "Peer-Assisted or Partner Reading" at bounding box center [554, 348] width 346 height 13
click at [353, 347] on input "Peer-Assisted or Partner Reading" at bounding box center [346, 348] width 13 height 13
radio input "true"
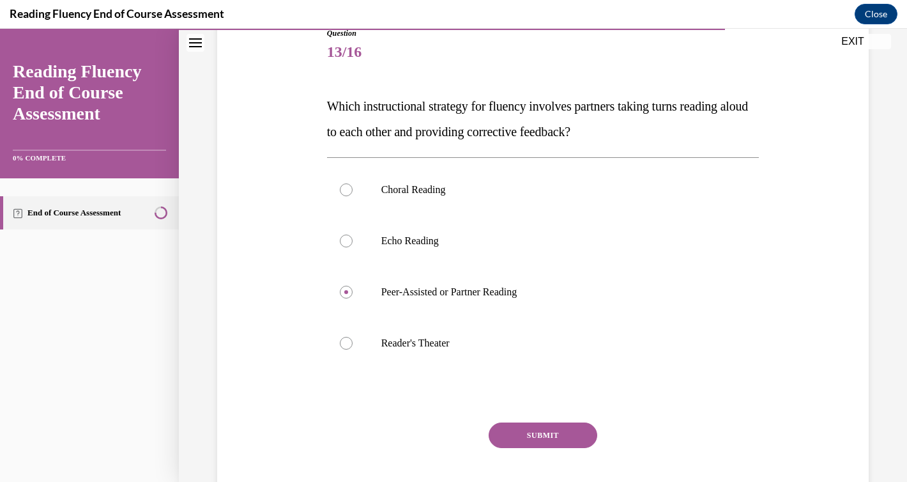
click at [536, 437] on button "SUBMIT" at bounding box center [543, 435] width 109 height 26
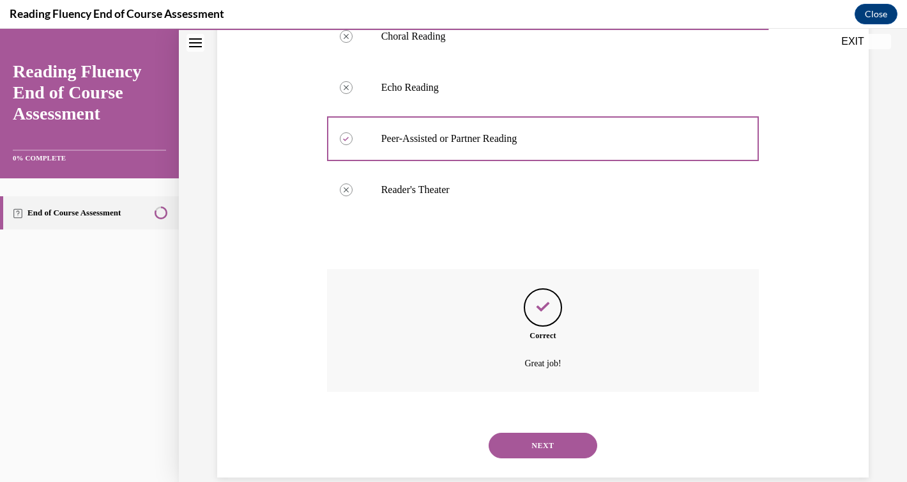
scroll to position [324, 0]
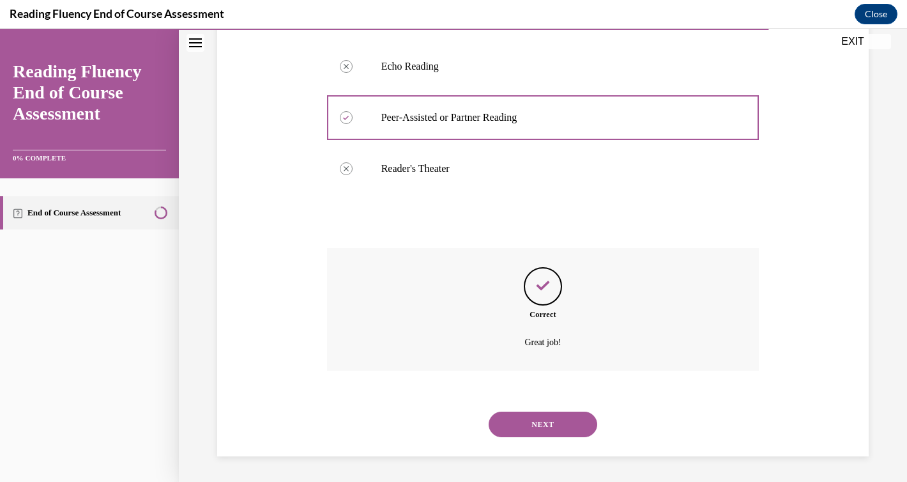
click at [537, 425] on button "NEXT" at bounding box center [543, 424] width 109 height 26
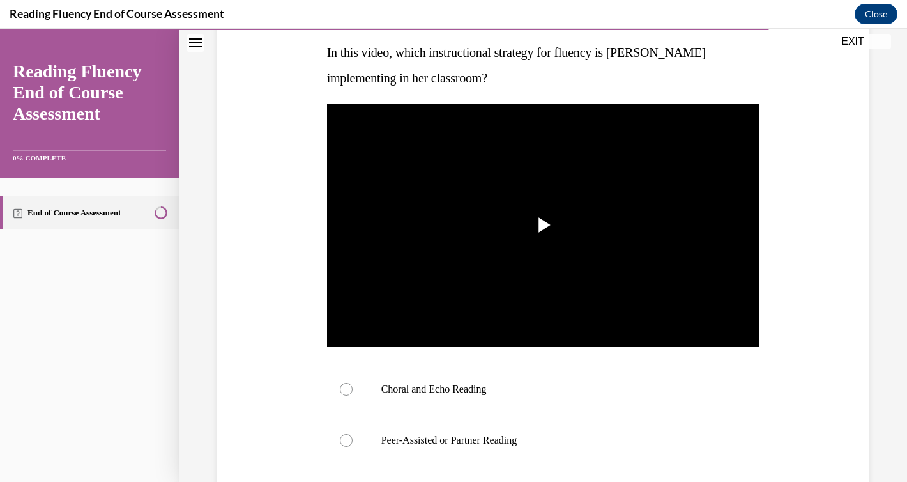
scroll to position [202, 0]
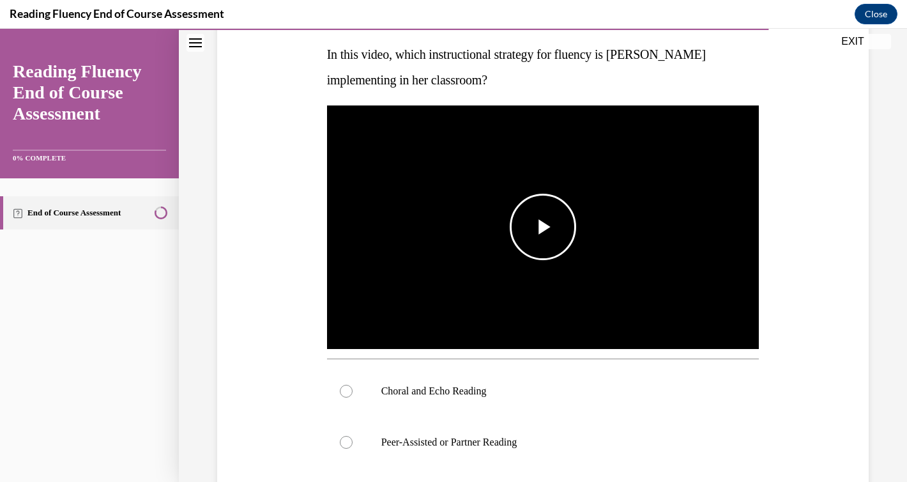
click at [543, 227] on span "Video player" at bounding box center [543, 227] width 0 height 0
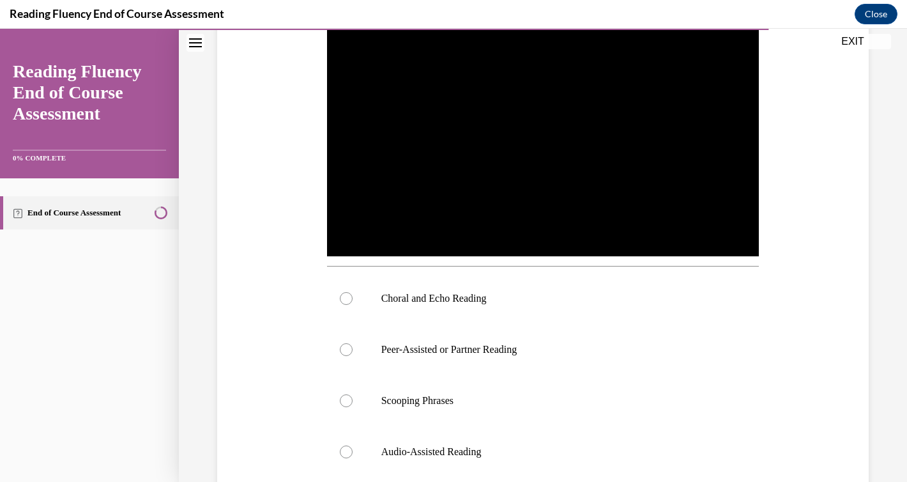
scroll to position [295, 0]
click at [347, 295] on div at bounding box center [346, 297] width 13 height 13
click at [347, 295] on input "Choral and Echo Reading" at bounding box center [346, 297] width 13 height 13
radio input "true"
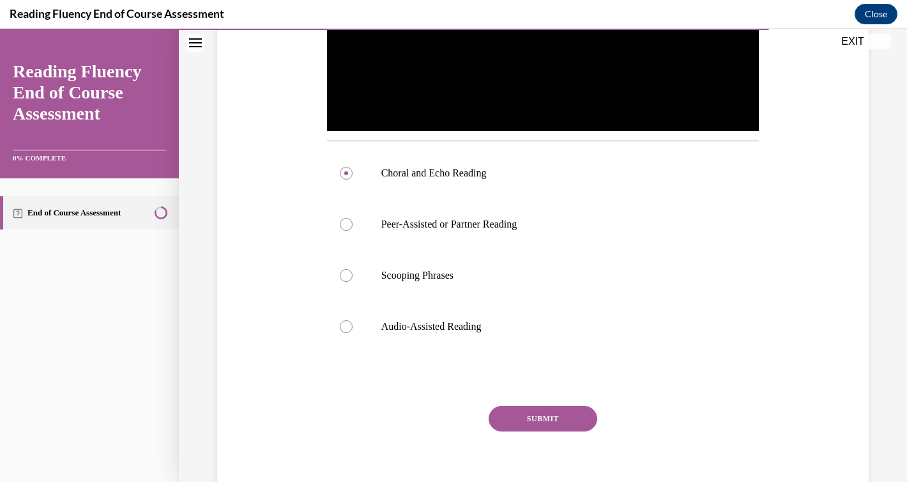
click at [523, 421] on button "SUBMIT" at bounding box center [543, 419] width 109 height 26
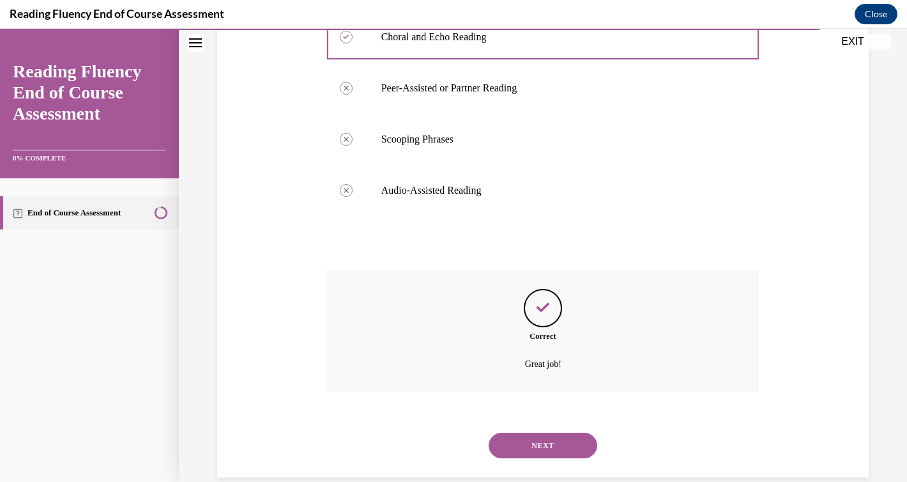
scroll to position [577, 0]
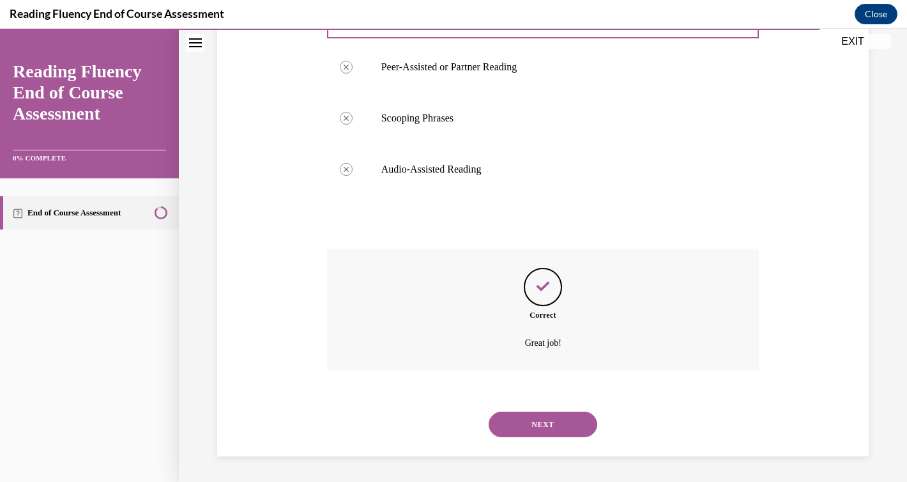
click at [540, 422] on button "NEXT" at bounding box center [543, 424] width 109 height 26
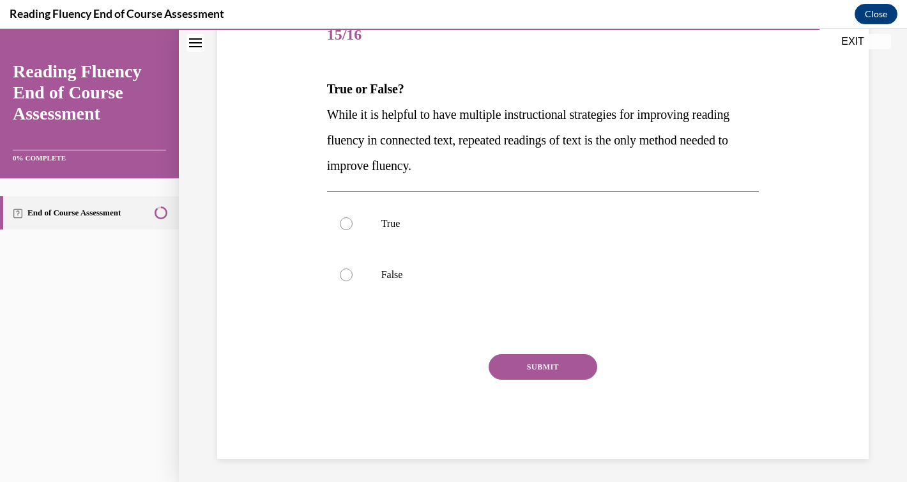
scroll to position [168, 0]
click at [345, 277] on div at bounding box center [346, 274] width 13 height 13
click at [345, 277] on input "False" at bounding box center [346, 274] width 13 height 13
radio input "true"
click at [556, 371] on button "SUBMIT" at bounding box center [543, 366] width 109 height 26
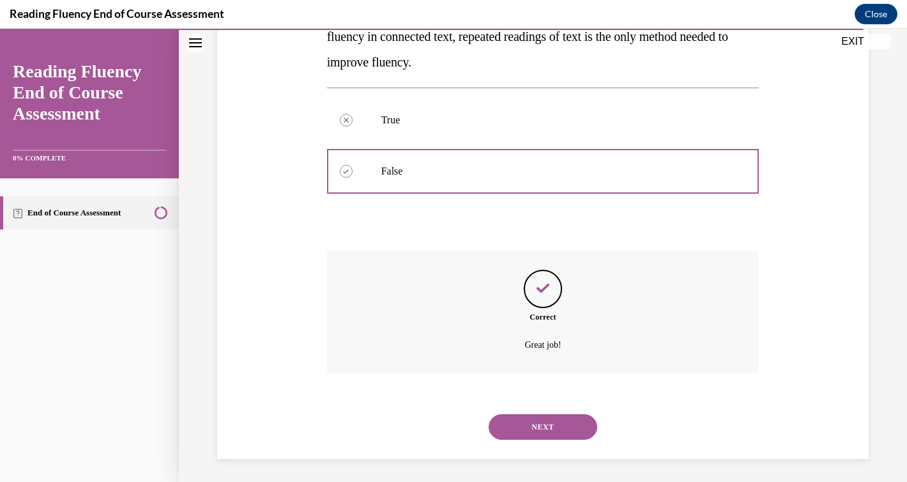
scroll to position [273, 0]
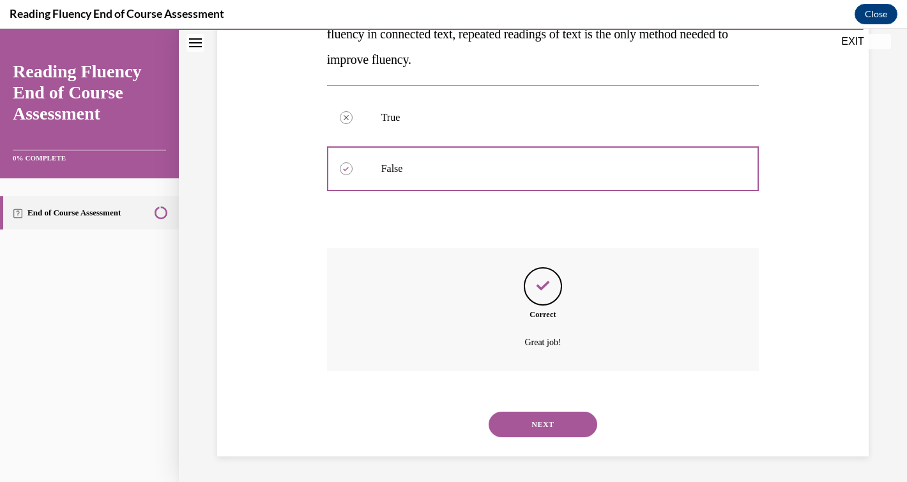
click at [535, 414] on button "NEXT" at bounding box center [543, 424] width 109 height 26
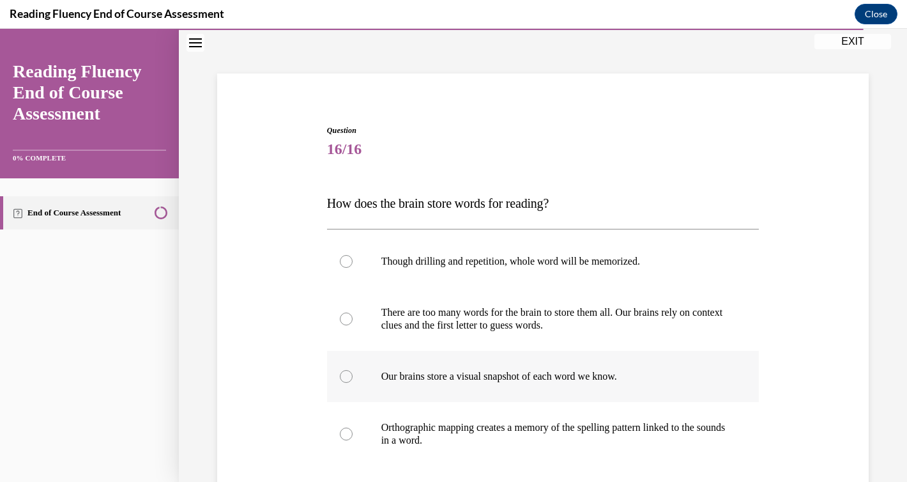
scroll to position [64, 0]
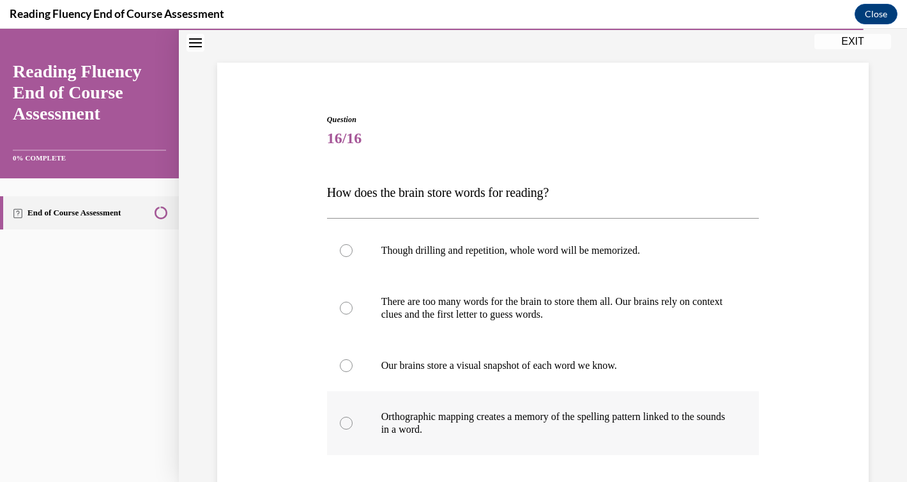
click at [529, 411] on p "Orthographic mapping creates a memory of the spelling pattern linked to the sou…" at bounding box center [554, 423] width 346 height 26
click at [353, 416] on input "Orthographic mapping creates a memory of the spelling pattern linked to the sou…" at bounding box center [346, 422] width 13 height 13
radio input "true"
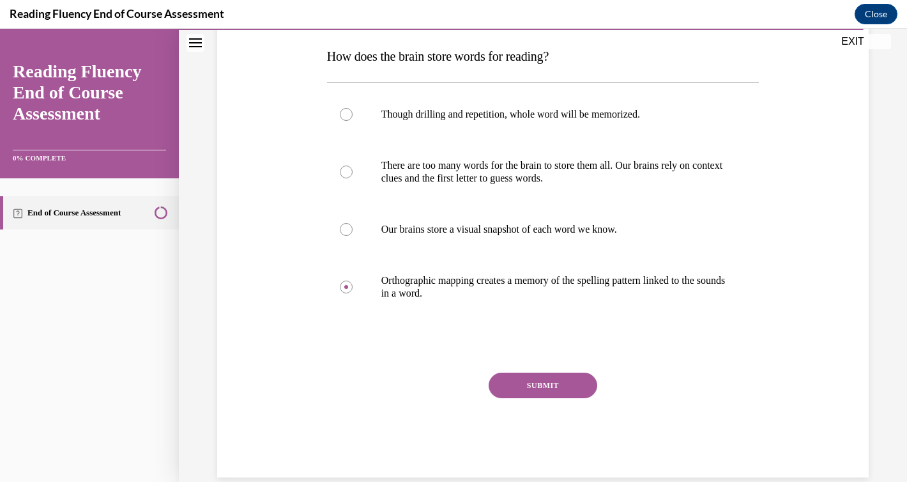
click at [554, 390] on button "SUBMIT" at bounding box center [543, 385] width 109 height 26
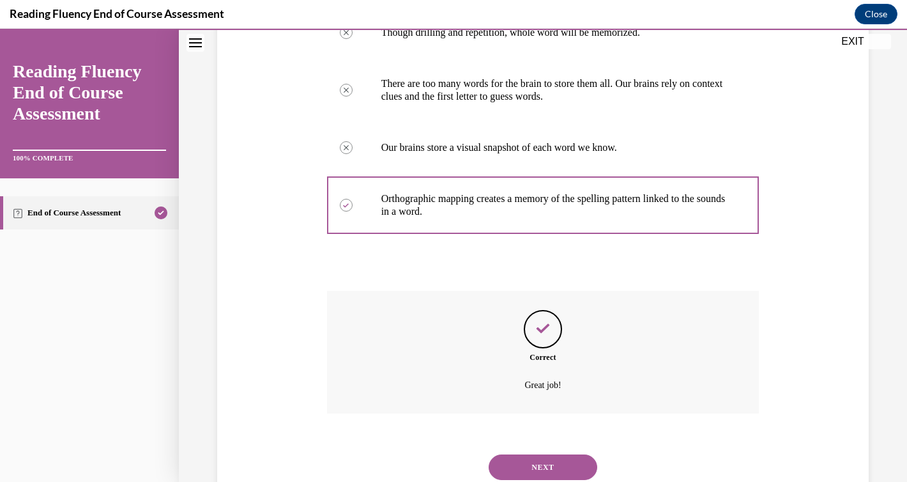
scroll to position [324, 0]
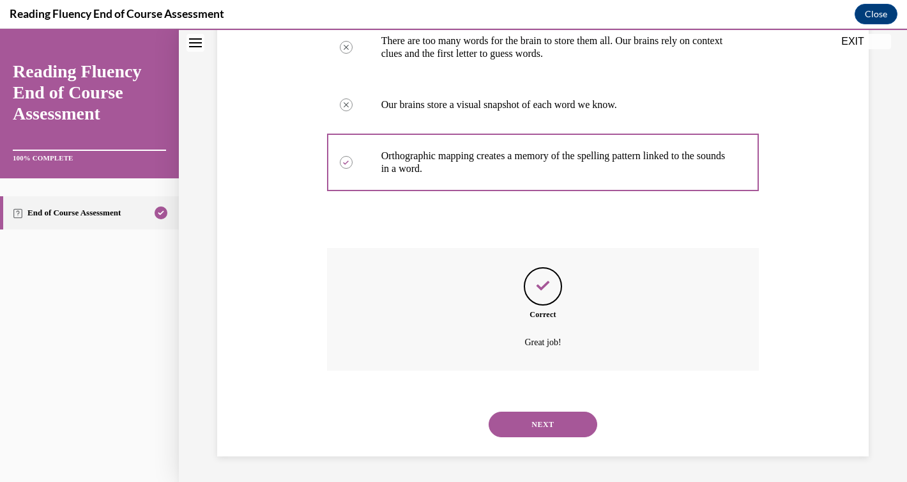
click at [552, 415] on button "NEXT" at bounding box center [543, 424] width 109 height 26
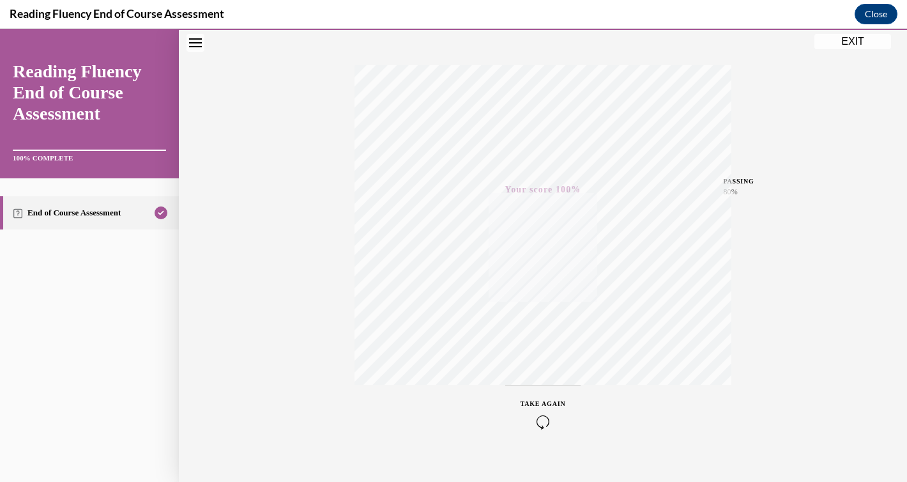
scroll to position [202, 0]
click at [877, 11] on button "Close" at bounding box center [875, 14] width 43 height 20
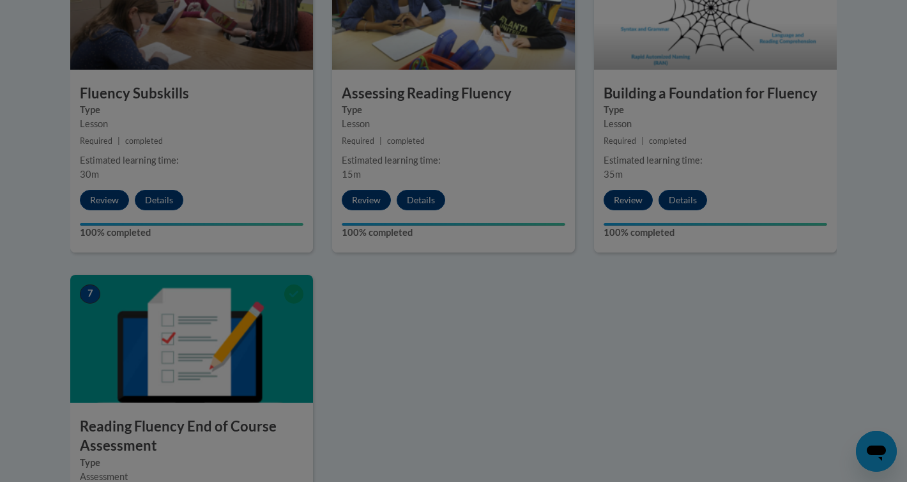
scroll to position [720, 0]
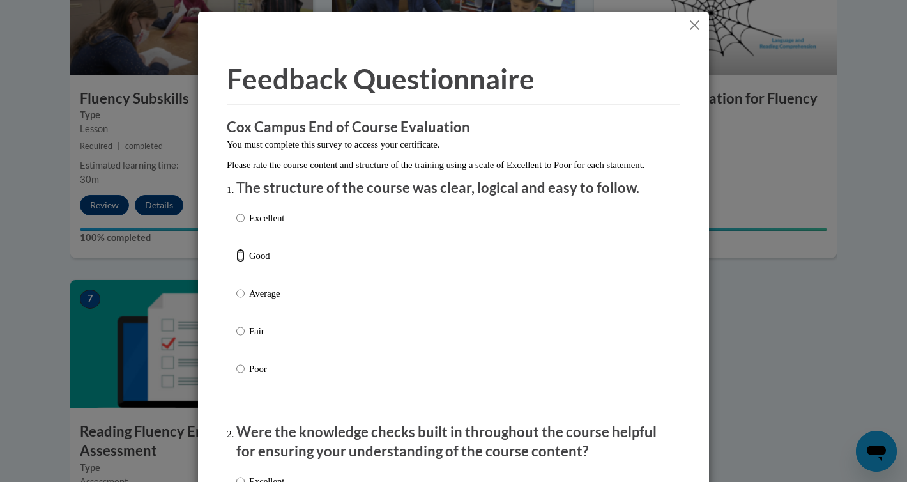
click at [241, 262] on input "Good" at bounding box center [240, 255] width 8 height 14
radio input "true"
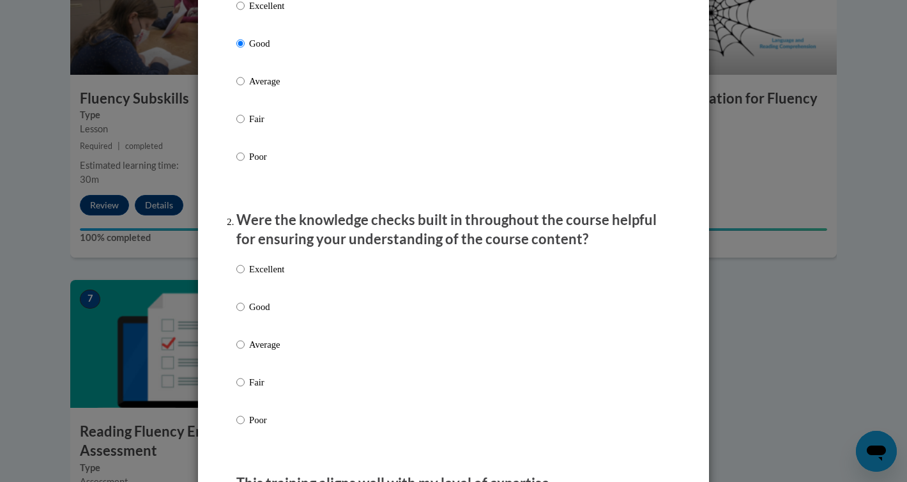
click at [250, 314] on p "Good" at bounding box center [266, 307] width 35 height 14
click at [245, 314] on input "Good" at bounding box center [240, 307] width 8 height 14
radio input "true"
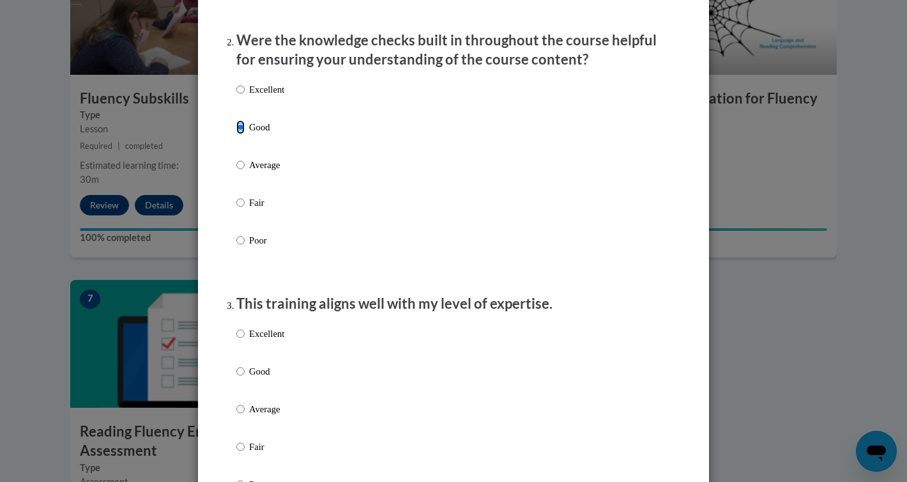
scroll to position [398, 0]
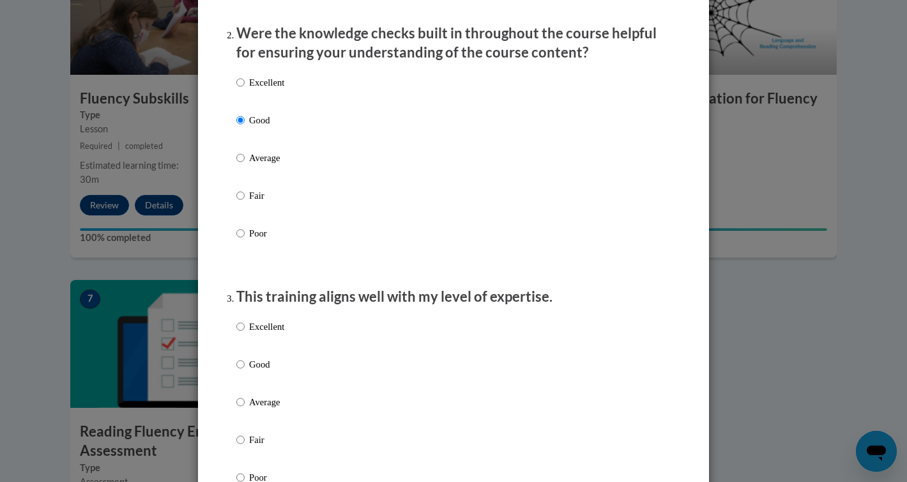
click at [247, 378] on label "Good" at bounding box center [260, 374] width 48 height 34
click at [245, 371] on input "Good" at bounding box center [240, 364] width 8 height 14
radio input "true"
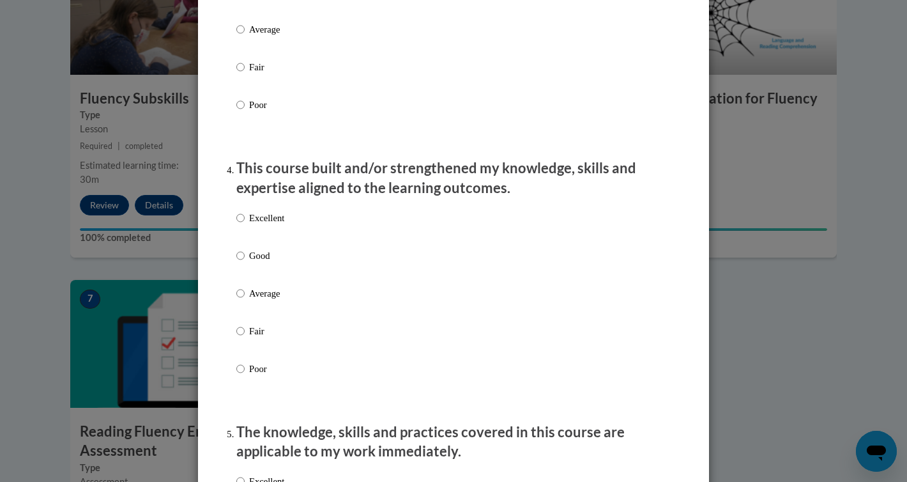
scroll to position [803, 0]
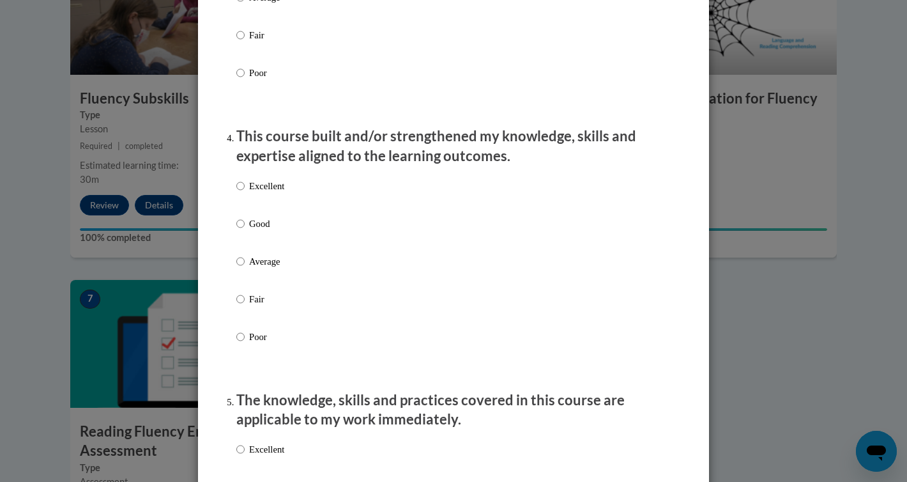
click at [250, 207] on label "Excellent" at bounding box center [260, 196] width 48 height 34
click at [245, 193] on input "Excellent" at bounding box center [240, 186] width 8 height 14
radio input "true"
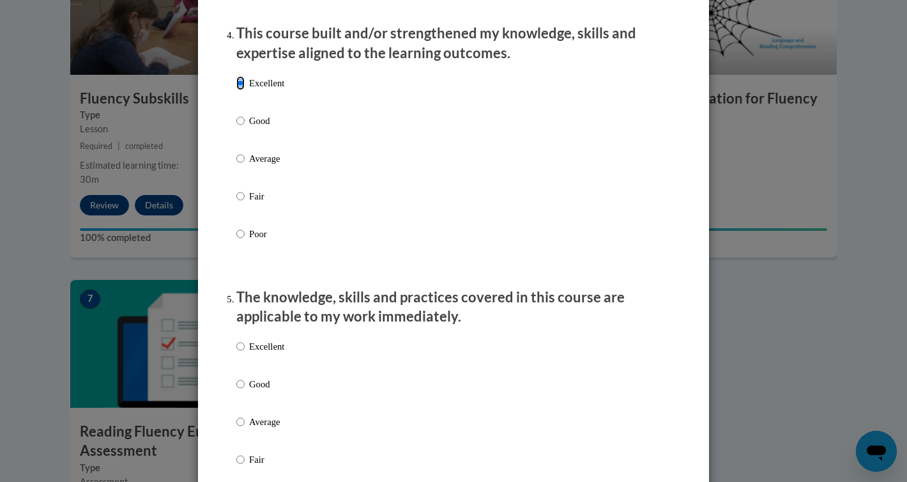
scroll to position [1026, 0]
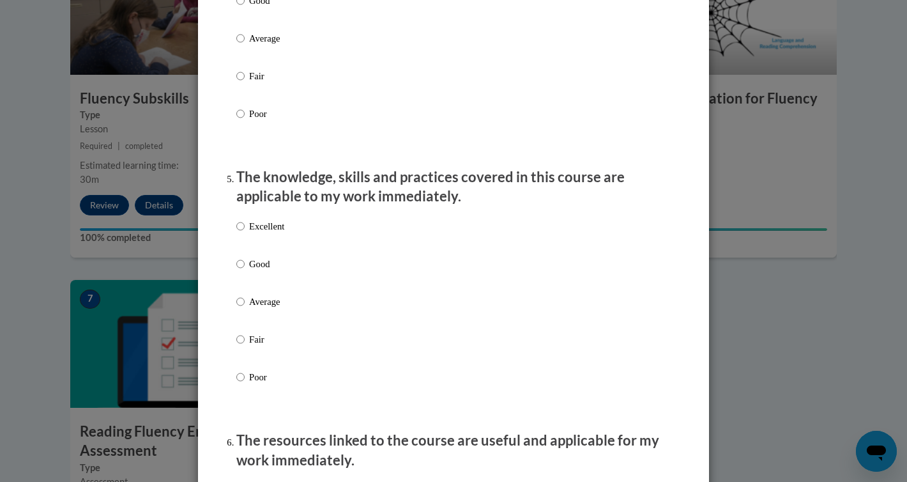
click at [244, 246] on label "Excellent" at bounding box center [260, 236] width 48 height 34
click at [244, 233] on input "Excellent" at bounding box center [240, 226] width 8 height 14
radio input "true"
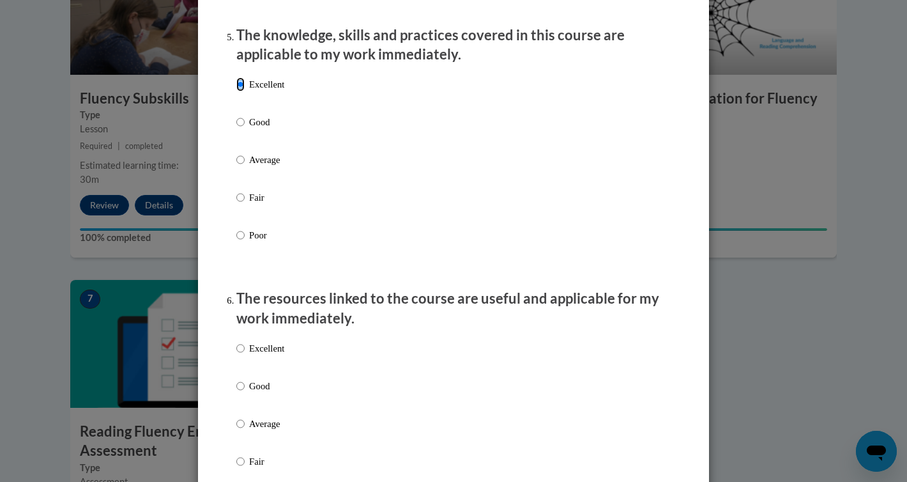
scroll to position [1206, 0]
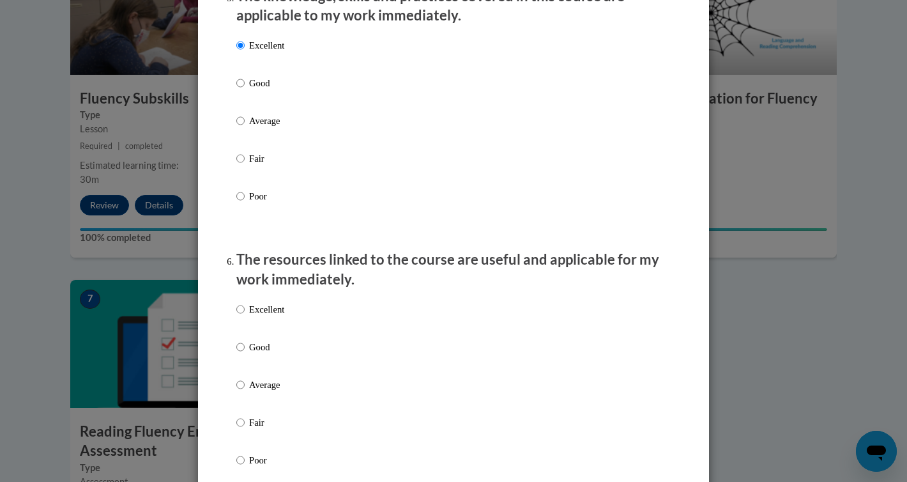
click at [255, 316] on p "Excellent" at bounding box center [266, 309] width 35 height 14
click at [245, 316] on input "Excellent" at bounding box center [240, 309] width 8 height 14
radio input "true"
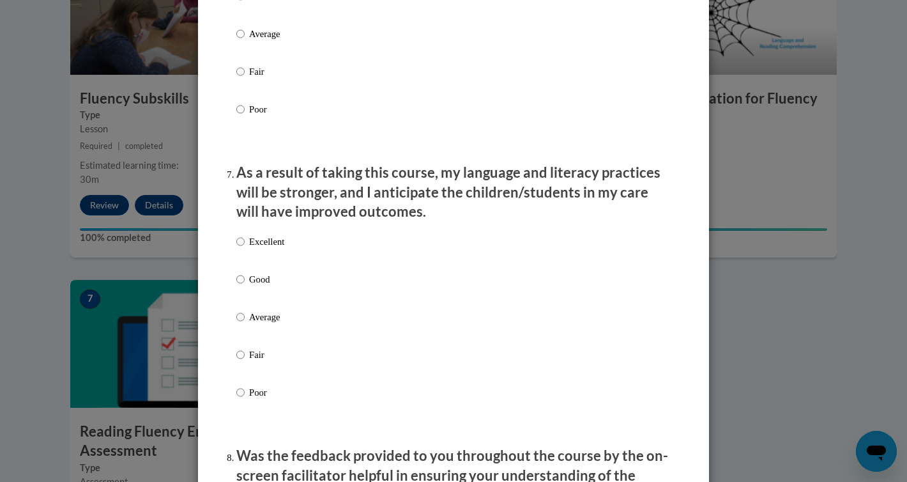
click at [259, 248] on p "Excellent" at bounding box center [266, 241] width 35 height 14
click at [245, 248] on input "Excellent" at bounding box center [240, 241] width 8 height 14
radio input "true"
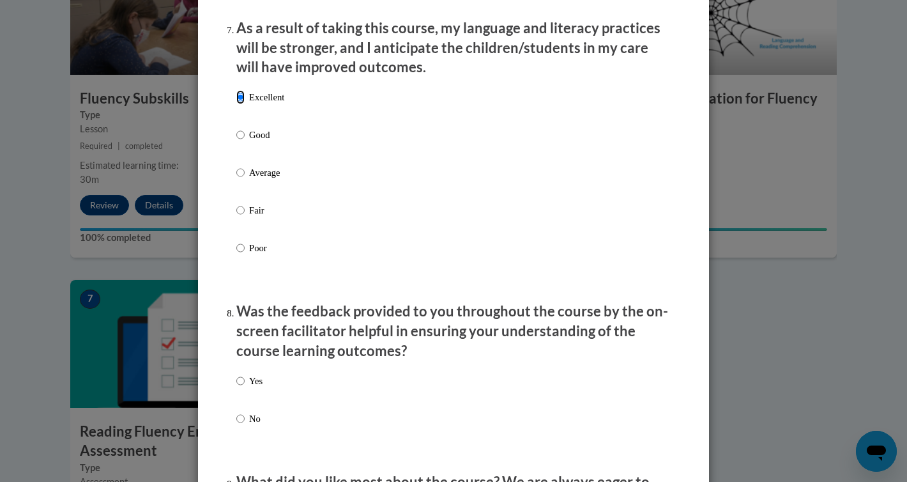
scroll to position [1711, 0]
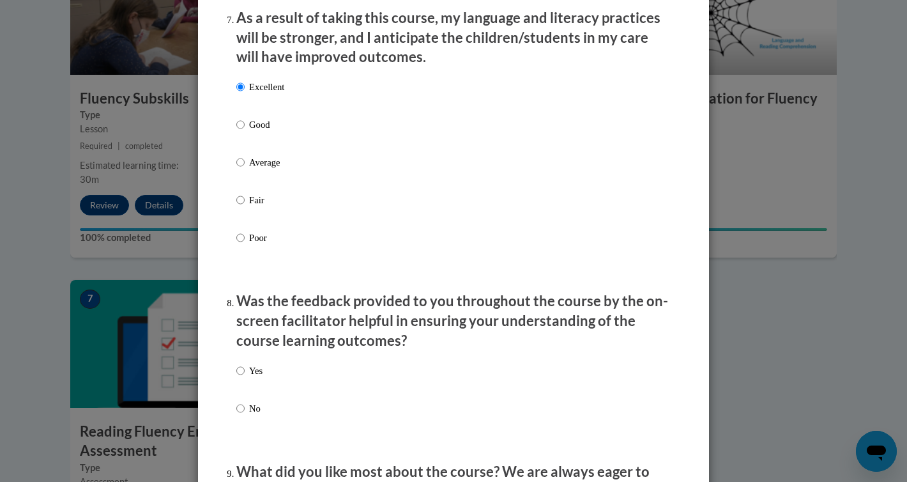
click at [251, 377] on p "Yes" at bounding box center [255, 370] width 13 height 14
click at [245, 377] on input "Yes" at bounding box center [240, 370] width 8 height 14
radio input "true"
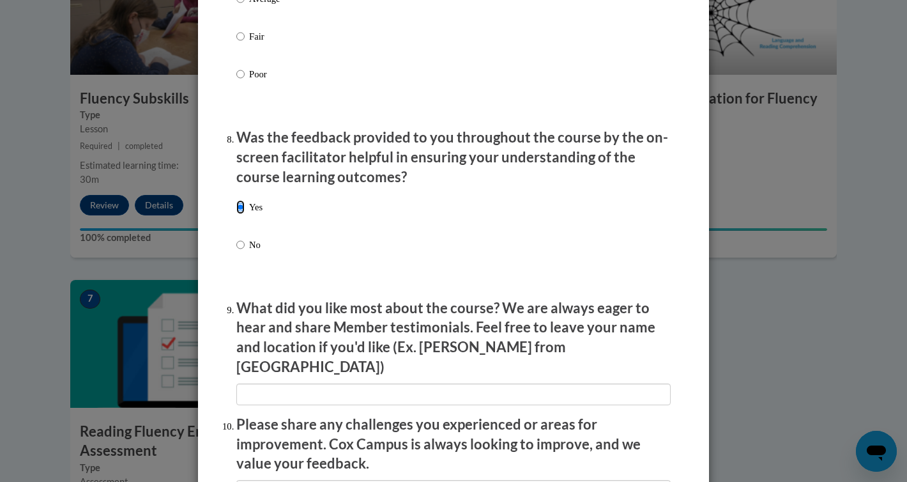
scroll to position [1911, 0]
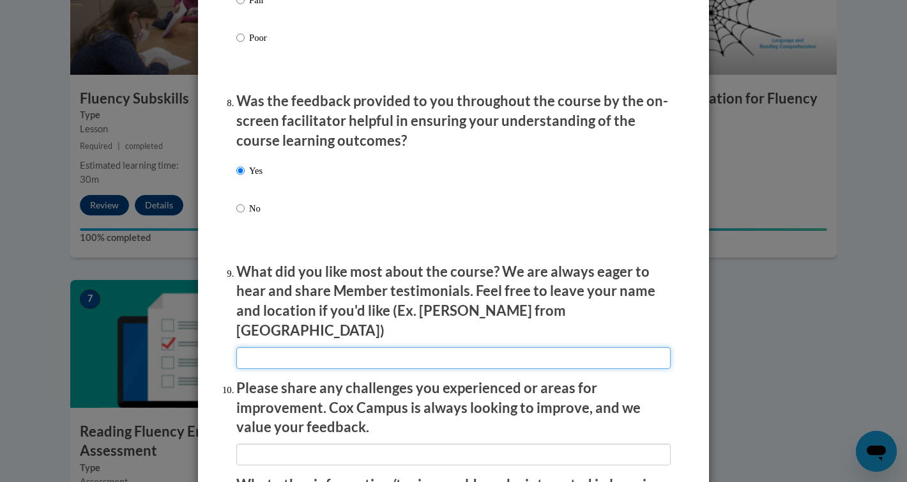
click at [312, 350] on input "textbox" at bounding box center [453, 358] width 434 height 22
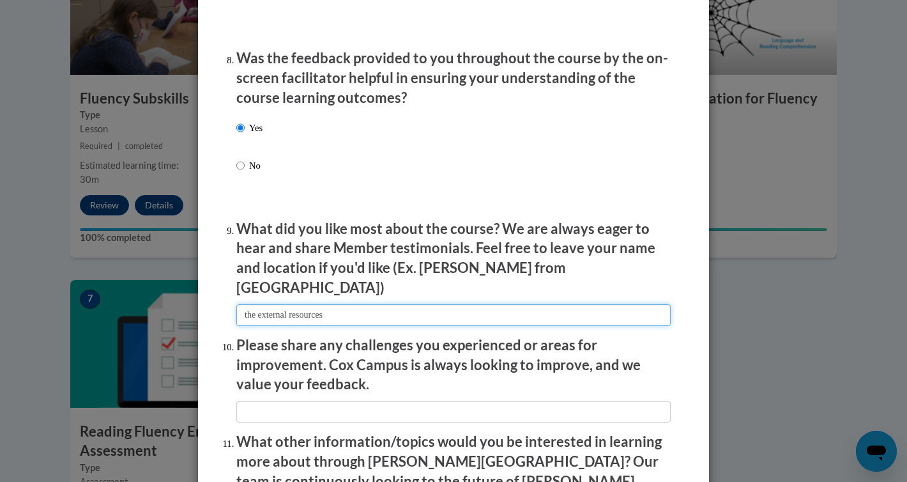
scroll to position [1966, 0]
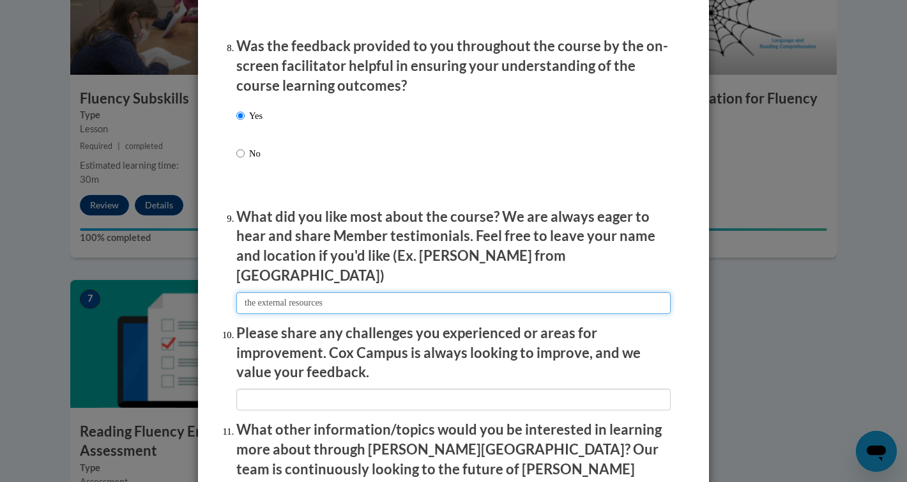
type input "the external resources"
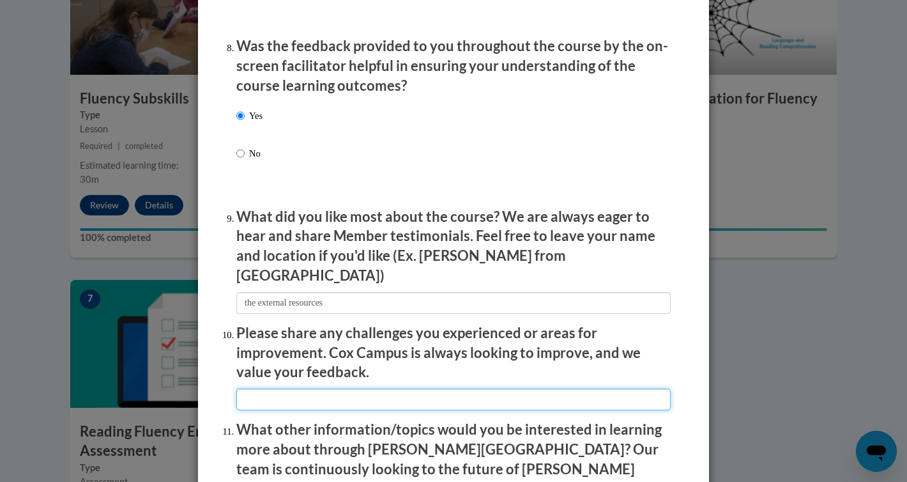
click at [274, 398] on input "textbox" at bounding box center [453, 399] width 434 height 22
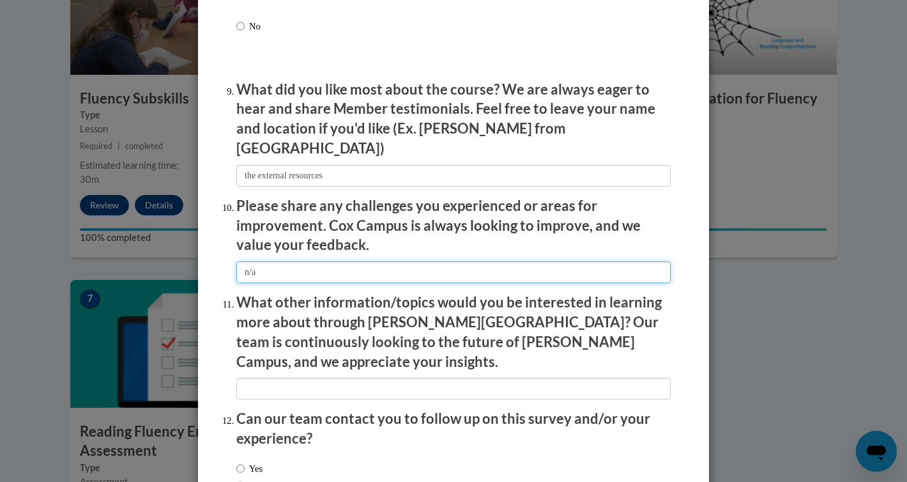
scroll to position [2125, 0]
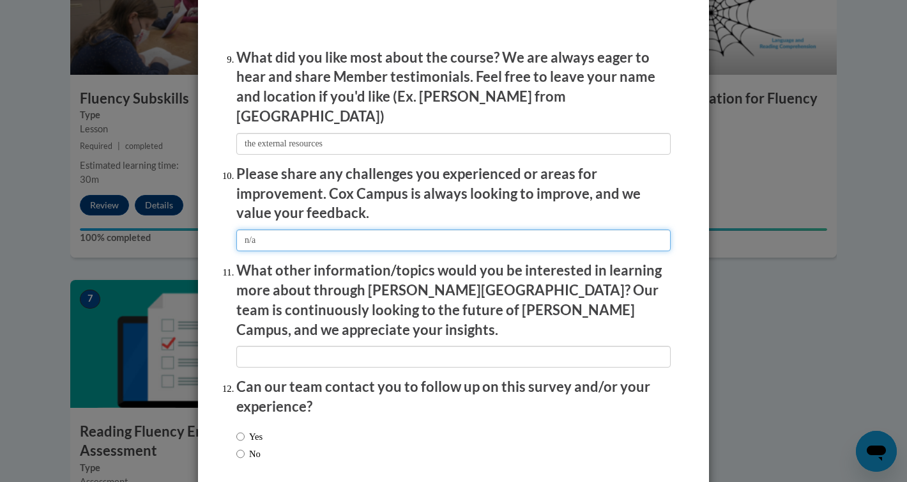
type input "n/a"
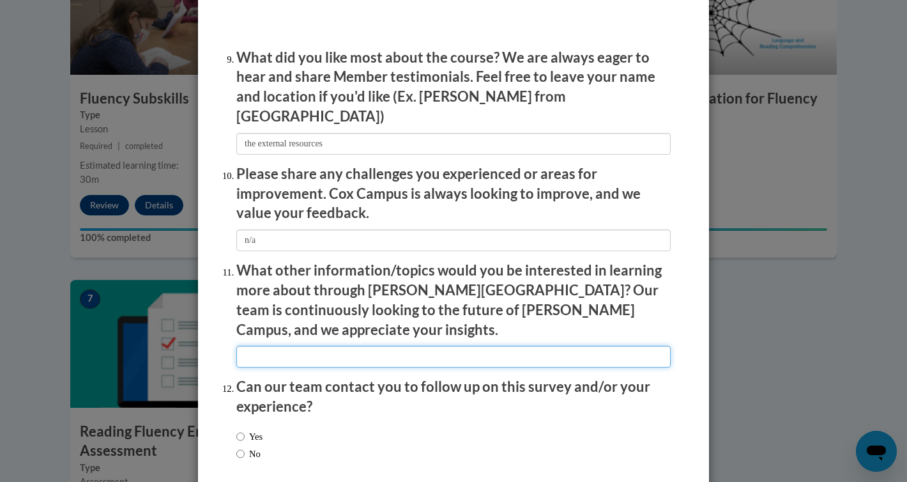
click at [284, 345] on input "textbox" at bounding box center [453, 356] width 434 height 22
type input "n/a"
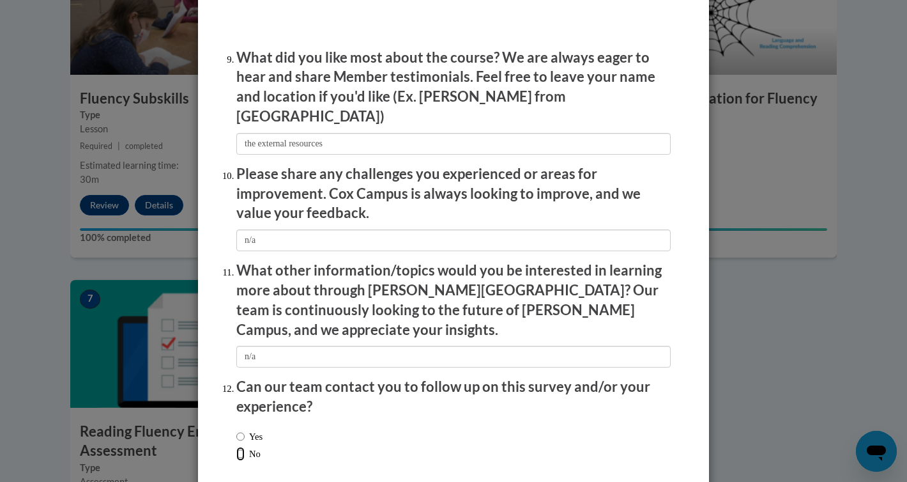
click at [240, 446] on input "No" at bounding box center [240, 453] width 8 height 14
radio input "true"
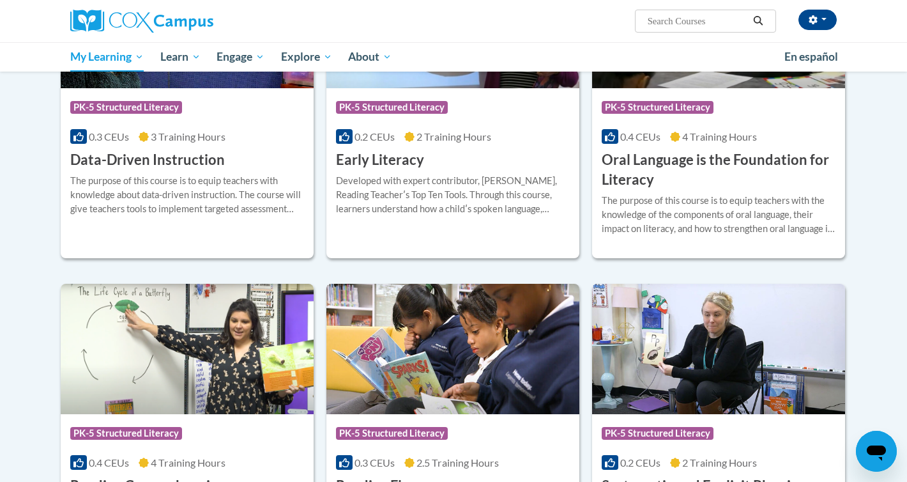
scroll to position [202, 0]
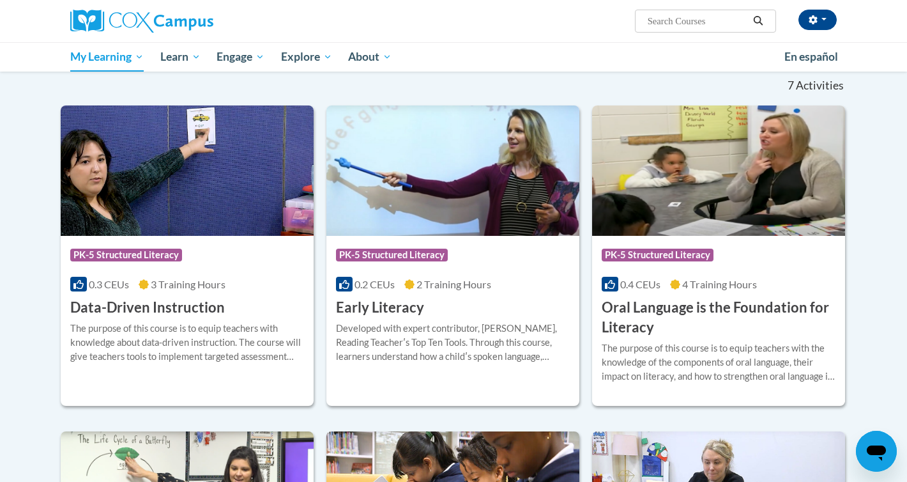
click at [653, 24] on input "Search..." at bounding box center [697, 20] width 102 height 15
type input "vocabulary"
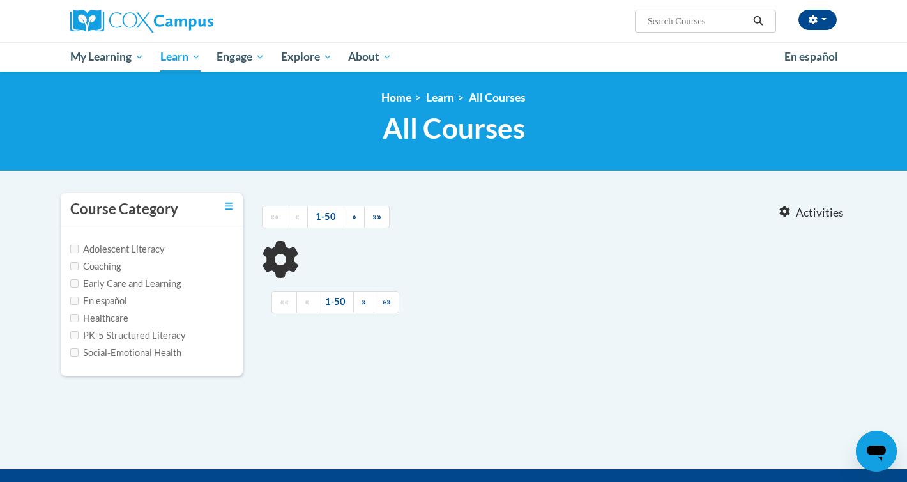
type input "vocabulary"
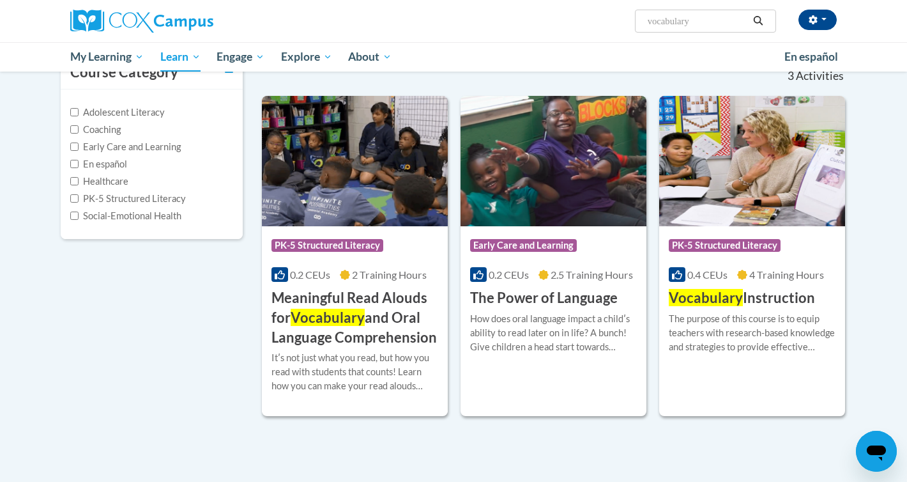
scroll to position [145, 0]
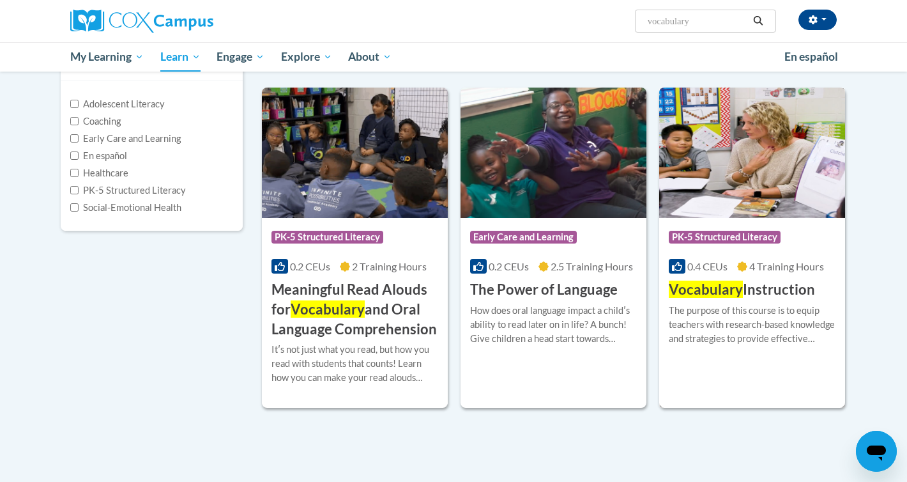
click at [767, 298] on h3 "Vocabulary Instruction" at bounding box center [742, 290] width 146 height 20
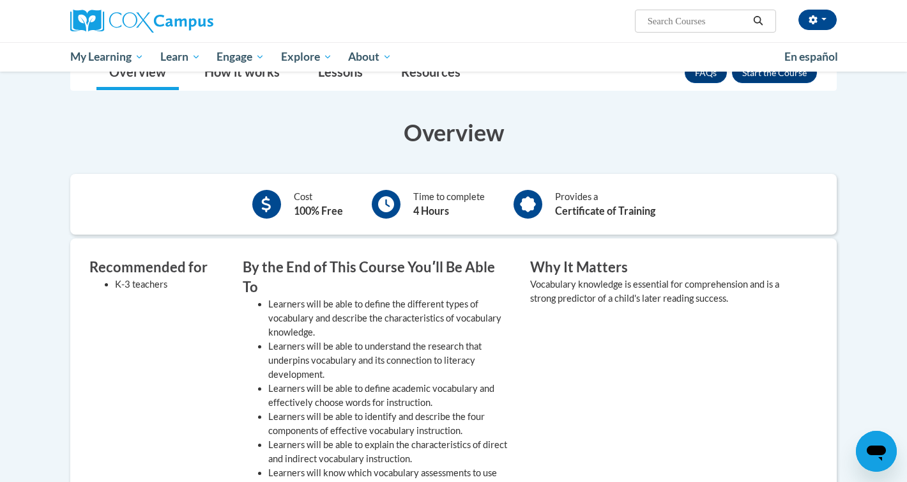
scroll to position [160, 0]
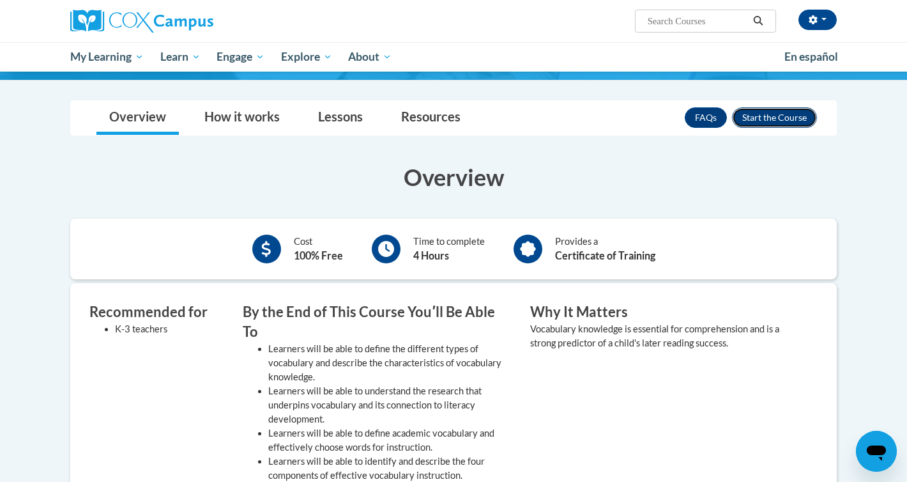
click at [755, 110] on button "Enroll" at bounding box center [774, 117] width 85 height 20
